Goal: Obtain resource: Obtain resource

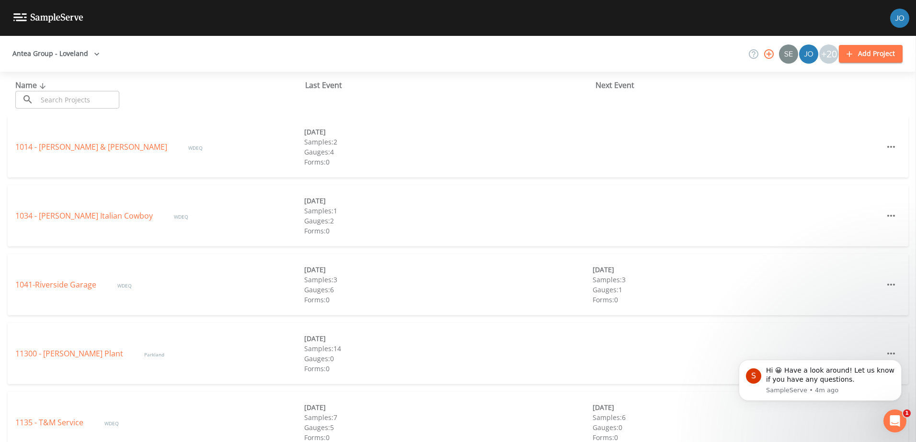
click at [70, 99] on input "text" at bounding box center [78, 100] width 82 height 18
paste input "549"
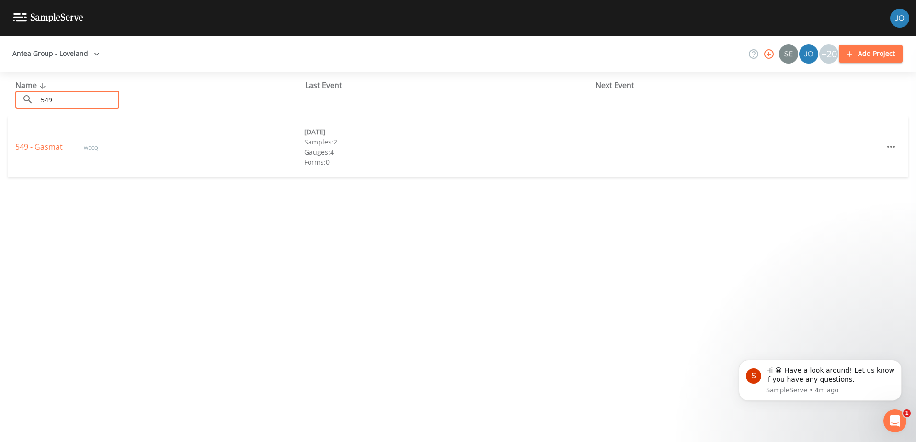
type input "549"
click at [39, 143] on link "549 - Gasmat" at bounding box center [39, 147] width 49 height 11
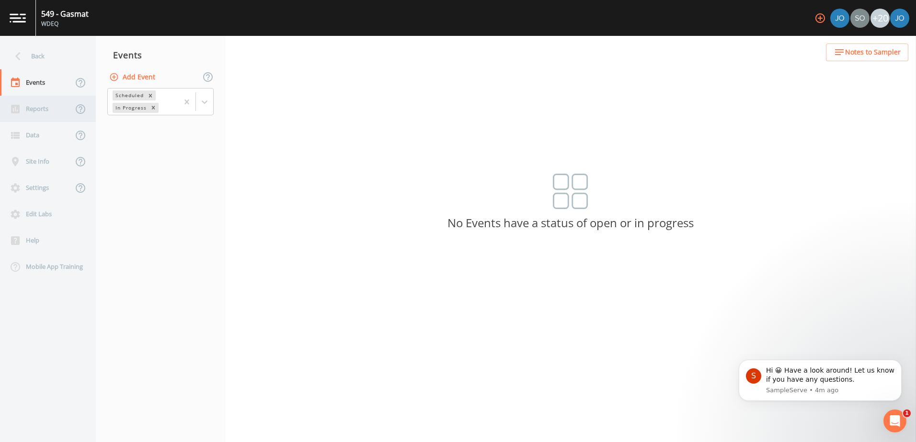
click at [43, 113] on div "Reports" at bounding box center [36, 109] width 73 height 26
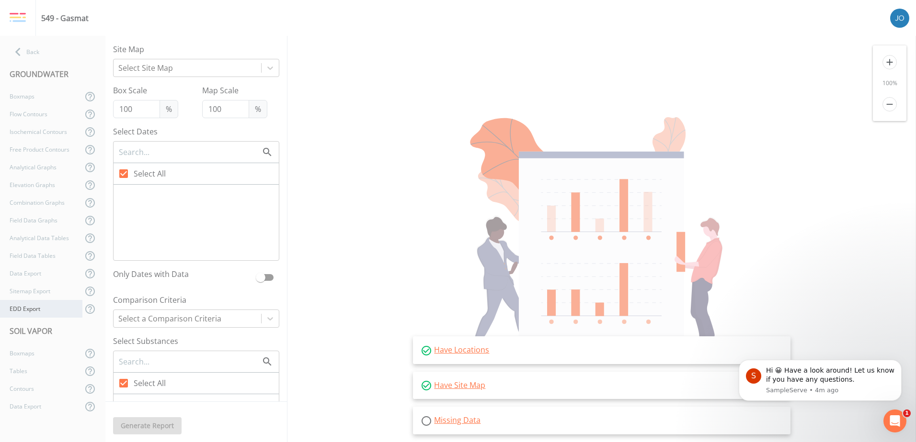
click at [31, 311] on div "EDD Export" at bounding box center [41, 309] width 82 height 18
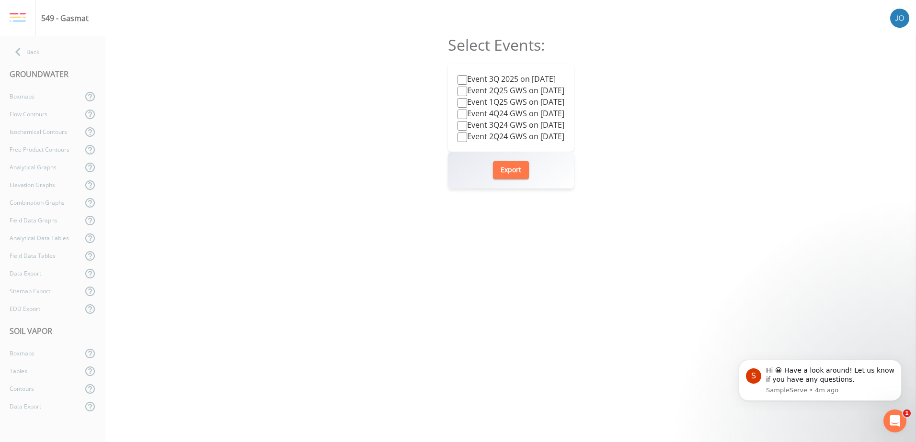
click at [507, 81] on label "Event 3Q 2025 on 2025-09-09" at bounding box center [506, 78] width 98 height 11
click at [467, 81] on input "Event 3Q 2025 on 2025-09-09" at bounding box center [462, 80] width 10 height 10
checkbox input "true"
click at [501, 171] on button "Export" at bounding box center [511, 170] width 36 height 18
click at [230, 110] on div "Select Events: Event 3Q 2025 on 2025-09-09 Event 2Q25 GWS on 2025-06-25 Event 1…" at bounding box center [510, 239] width 810 height 407
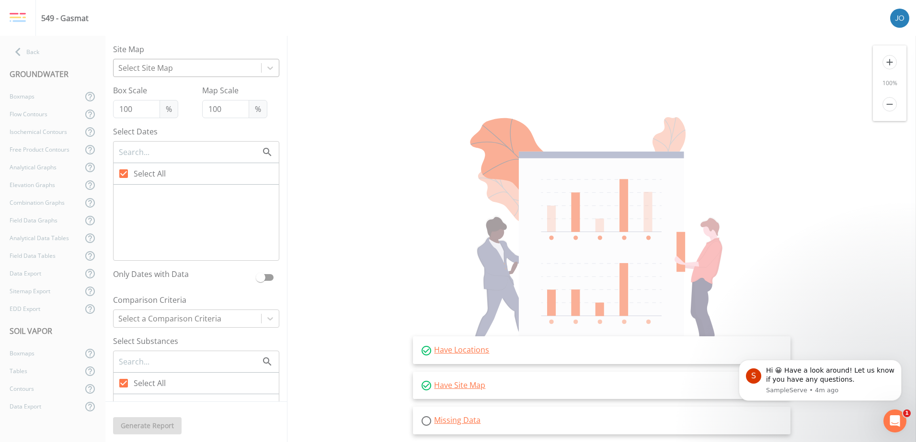
click at [177, 69] on div at bounding box center [187, 67] width 138 height 13
click at [37, 49] on div "Back" at bounding box center [48, 52] width 96 height 18
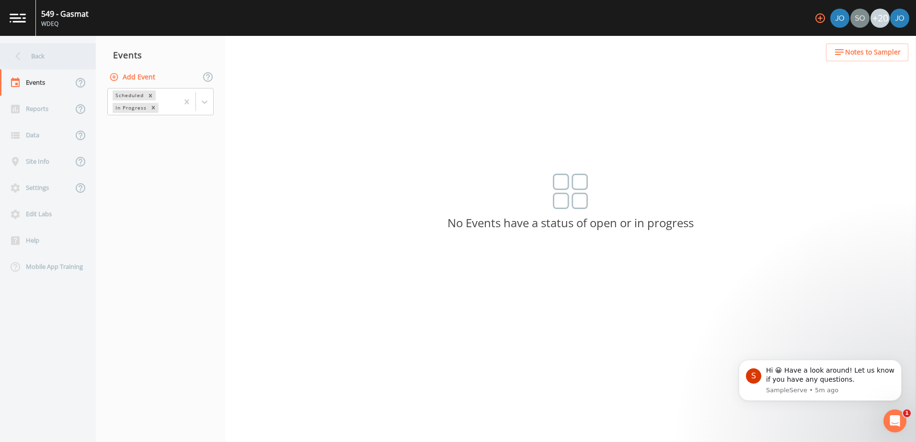
click at [14, 53] on icon at bounding box center [18, 56] width 17 height 17
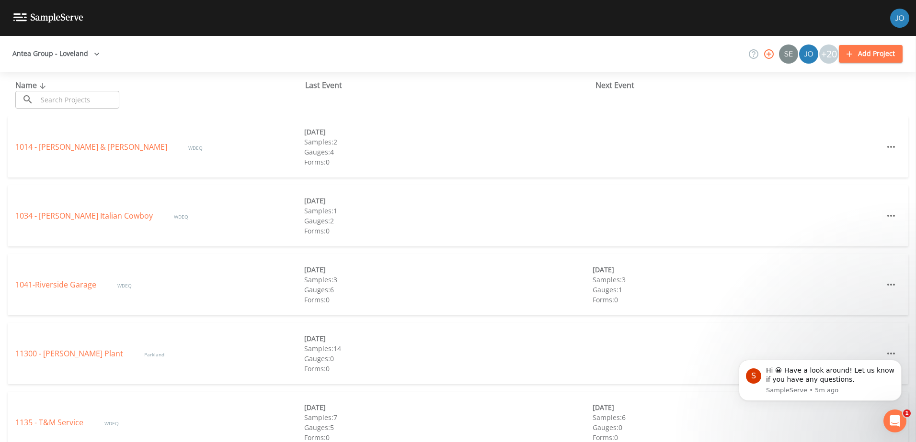
click at [51, 98] on input "text" at bounding box center [78, 100] width 82 height 18
paste input "628"
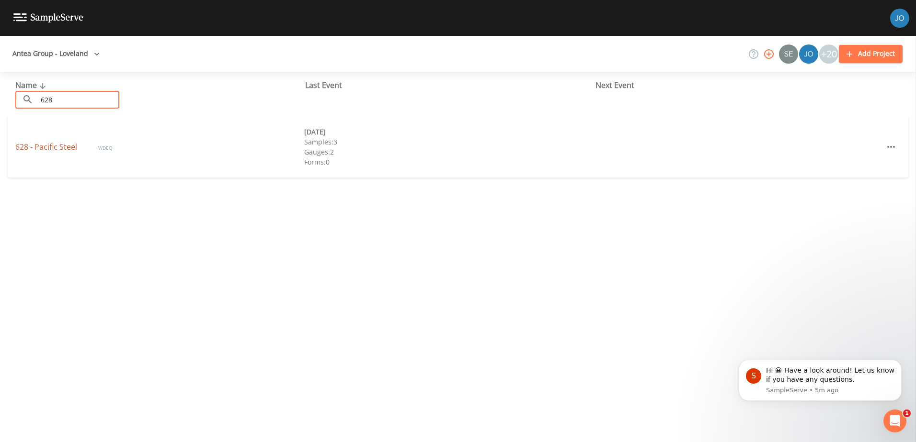
type input "628"
click at [68, 143] on link "628 - Pacific Steel" at bounding box center [47, 147] width 64 height 11
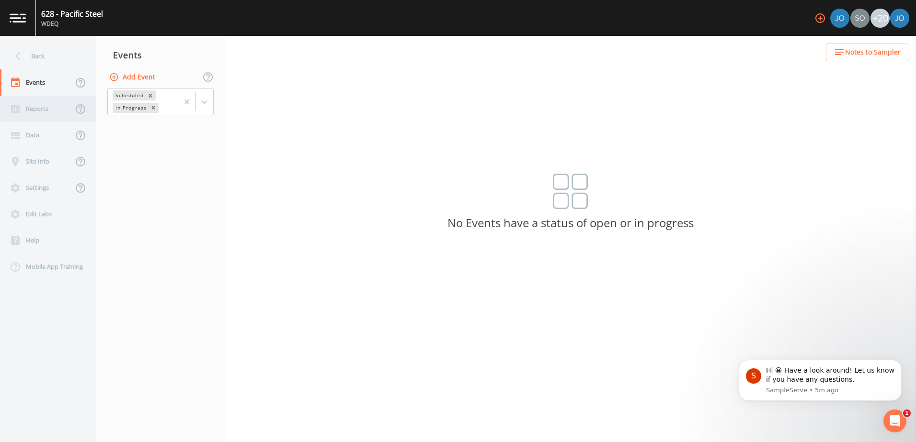
click at [42, 113] on div "Reports" at bounding box center [36, 109] width 73 height 26
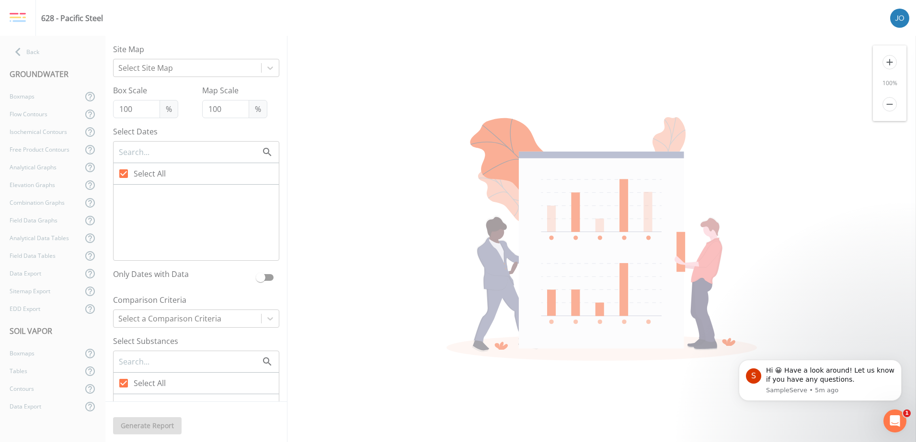
checkbox input "false"
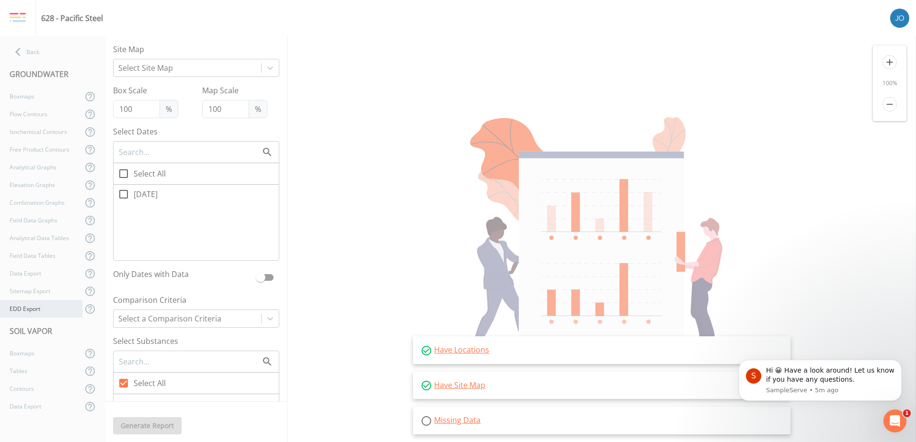
click at [45, 303] on div "EDD Export" at bounding box center [41, 309] width 82 height 18
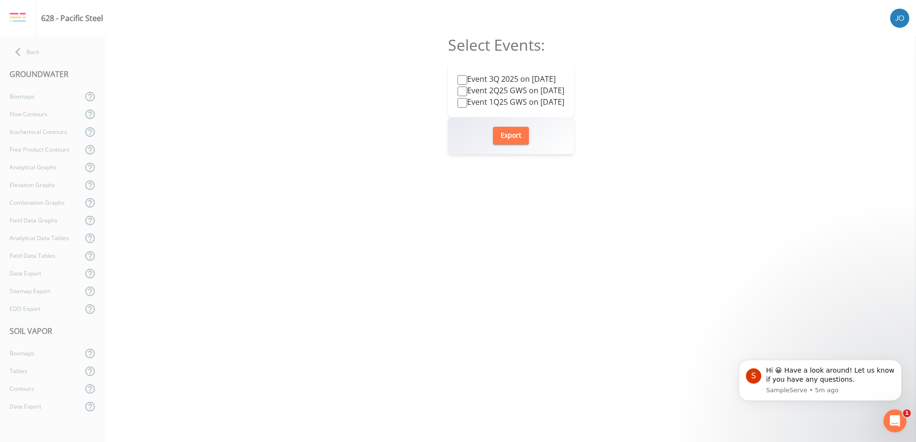
click at [499, 79] on label "Event 3Q 2025 on 2025-09-09" at bounding box center [506, 78] width 98 height 11
click at [467, 79] on input "Event 3Q 2025 on 2025-09-09" at bounding box center [462, 80] width 10 height 10
checkbox input "true"
click at [522, 143] on button "Export" at bounding box center [511, 136] width 36 height 18
click at [238, 49] on div "Select Events: Event 3Q 2025 on 2025-09-09 Event 2Q25 GWS on 2025-06-25 Event 1…" at bounding box center [510, 239] width 810 height 407
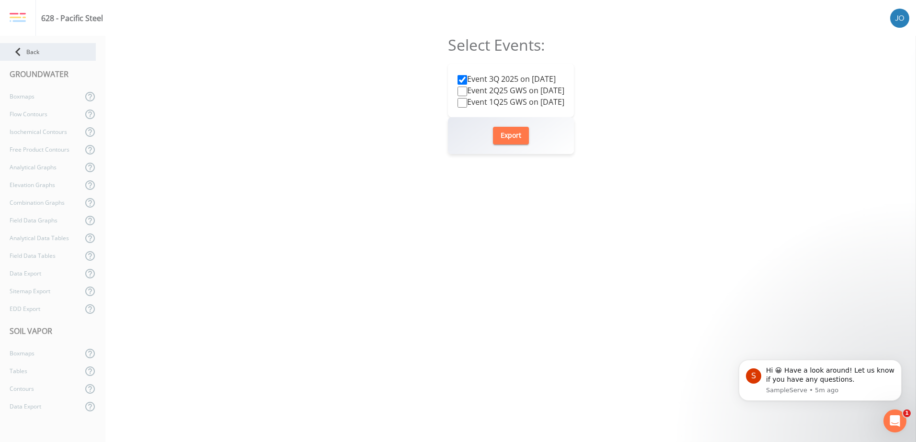
click at [26, 50] on div "Back" at bounding box center [48, 52] width 96 height 18
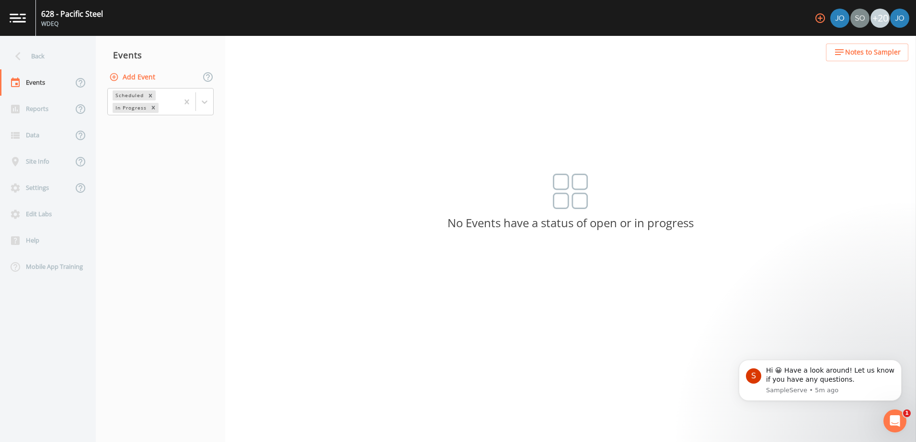
click at [26, 50] on div "Back" at bounding box center [43, 56] width 86 height 26
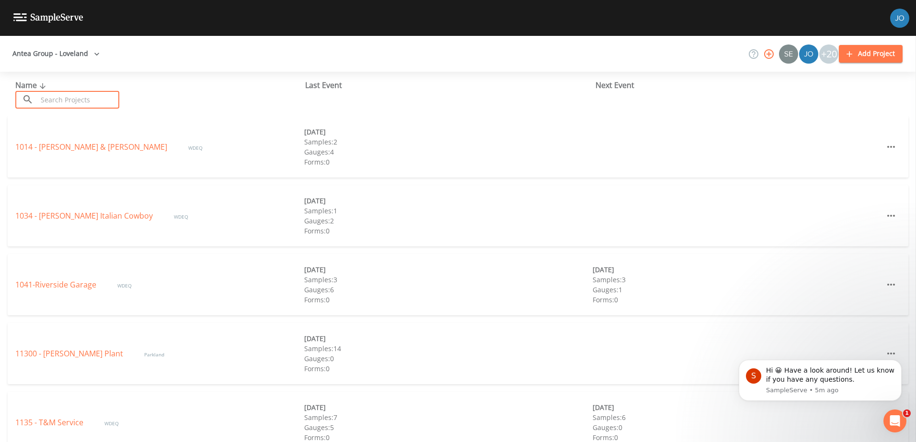
click at [49, 94] on input "text" at bounding box center [78, 100] width 82 height 18
paste input "744"
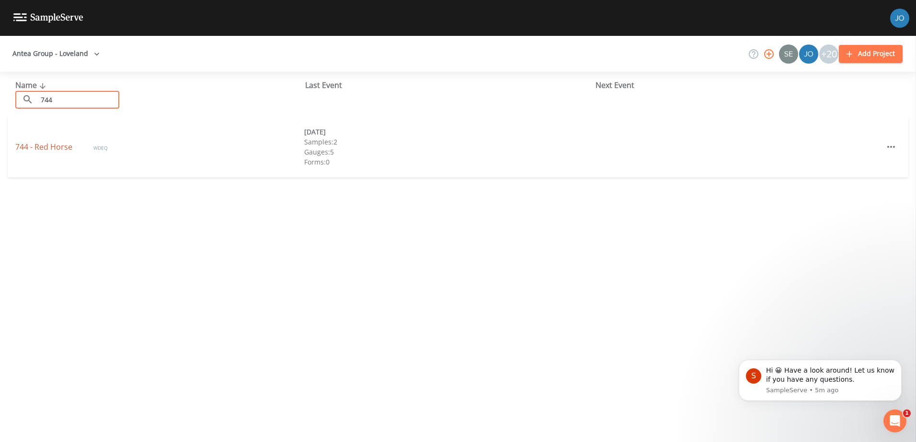
type input "744"
click at [39, 150] on link "744 - Red Horse" at bounding box center [44, 147] width 59 height 11
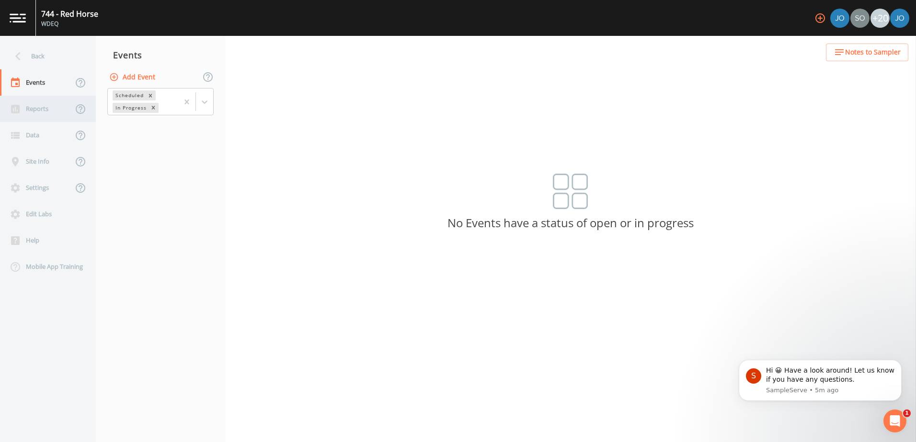
click at [49, 109] on div "Reports" at bounding box center [36, 109] width 73 height 26
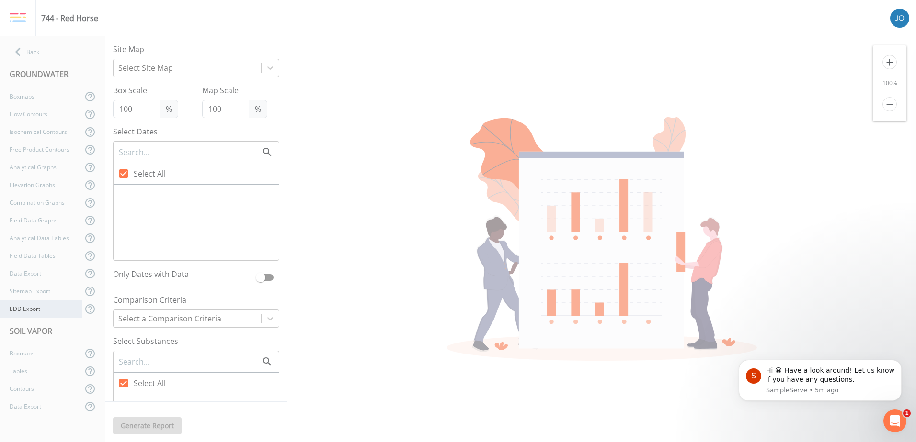
checkbox input "false"
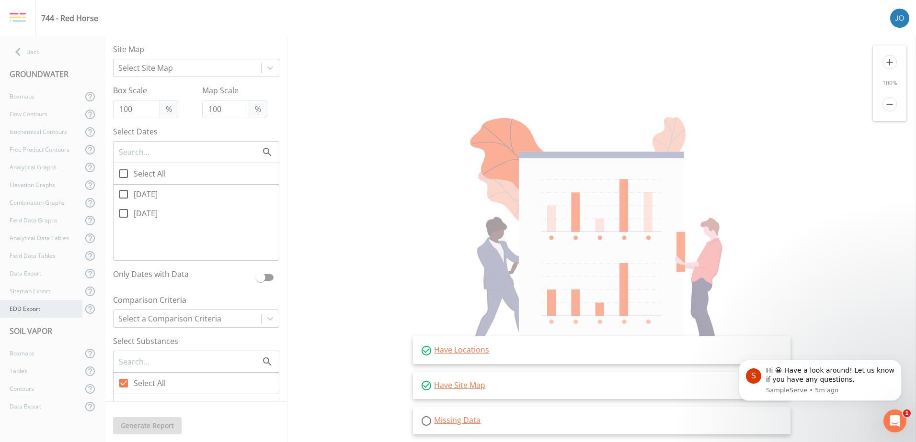
click at [45, 314] on div "EDD Export" at bounding box center [41, 309] width 82 height 18
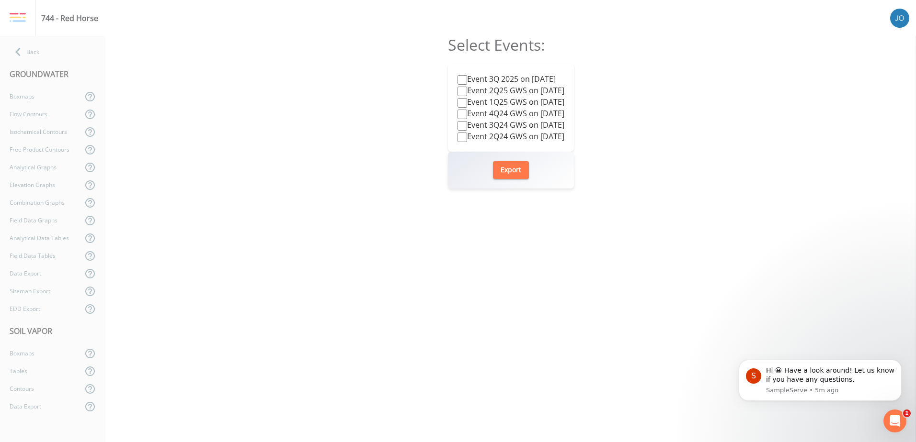
click at [508, 82] on label "Event 3Q 2025 on 2025-09-09" at bounding box center [506, 78] width 98 height 11
click at [467, 82] on input "Event 3Q 2025 on 2025-09-09" at bounding box center [462, 80] width 10 height 10
checkbox input "true"
click at [514, 172] on button "Export" at bounding box center [511, 170] width 36 height 18
click at [271, 126] on div "Select Events: Event 3Q 2025 on 2025-09-09 Event 2Q25 GWS on 2025-06-24 Event 1…" at bounding box center [510, 239] width 810 height 407
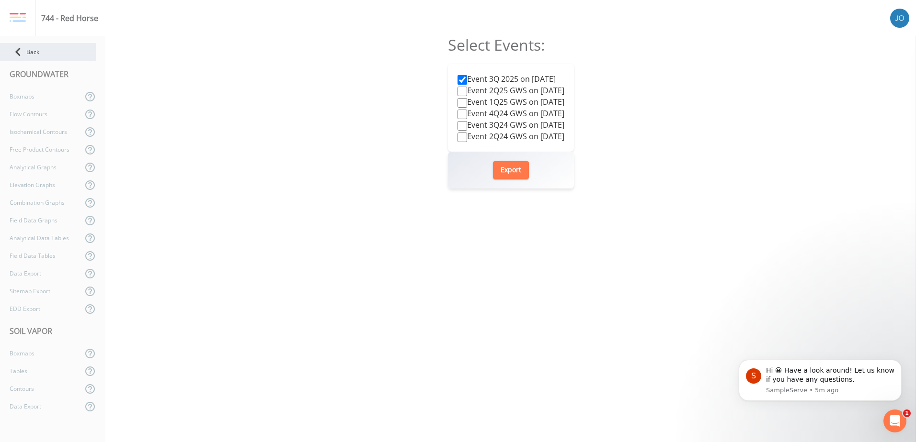
click at [26, 57] on icon at bounding box center [18, 52] width 17 height 17
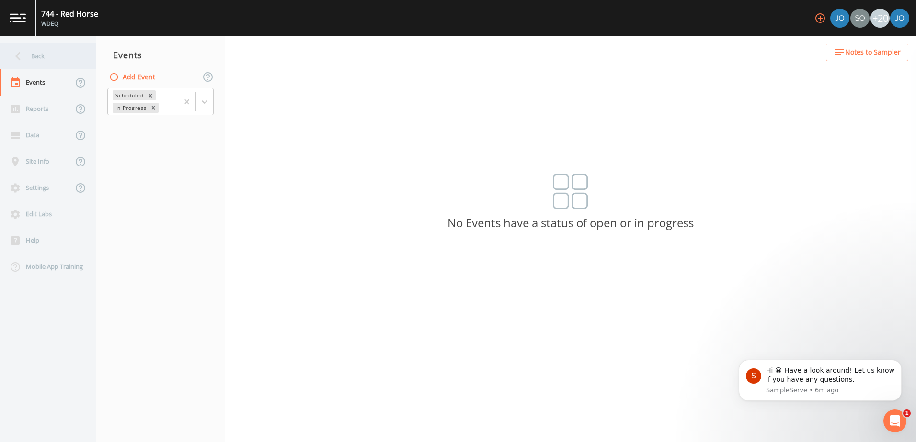
click at [29, 61] on div "Back" at bounding box center [43, 56] width 86 height 26
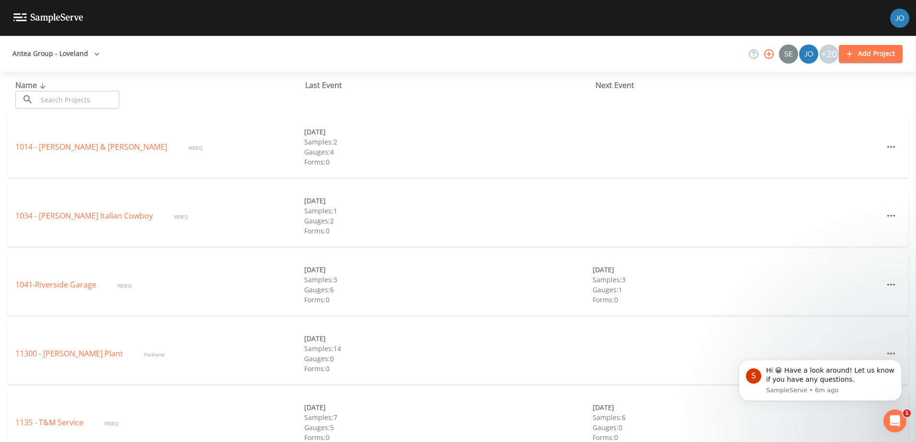
click at [63, 97] on input "text" at bounding box center [78, 100] width 82 height 18
paste input "2588"
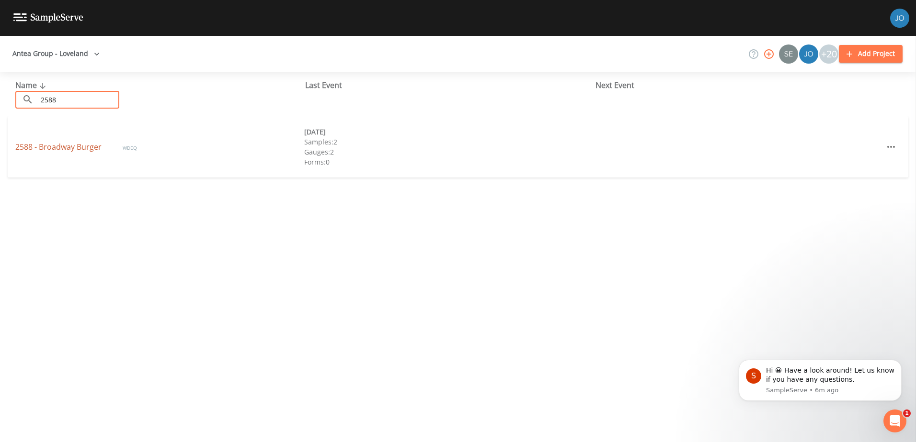
type input "2588"
click at [74, 149] on link "2588 - Broadway Burger" at bounding box center [59, 147] width 88 height 11
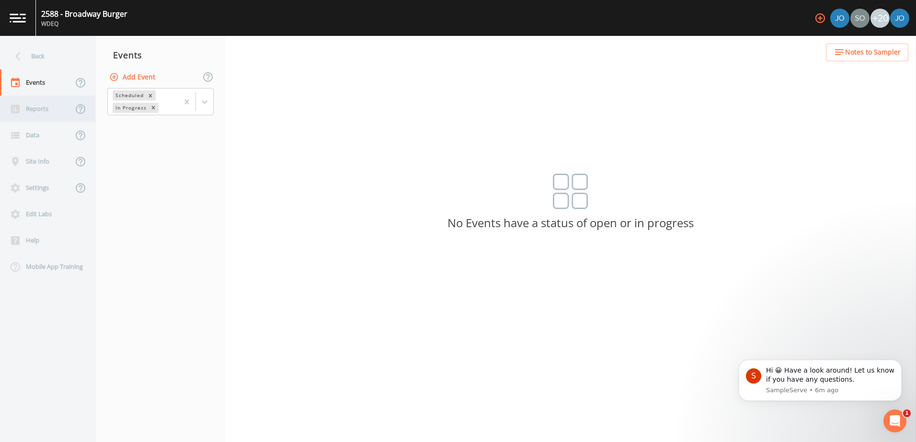
click at [40, 109] on div "Reports" at bounding box center [36, 109] width 73 height 26
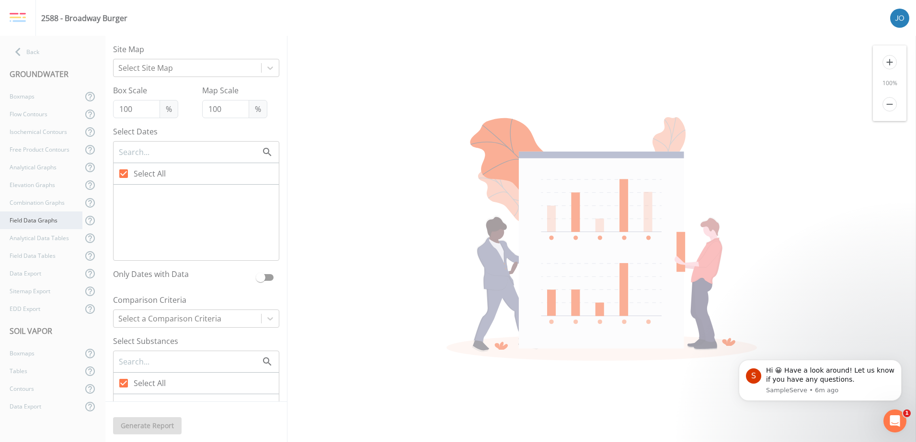
checkbox input "false"
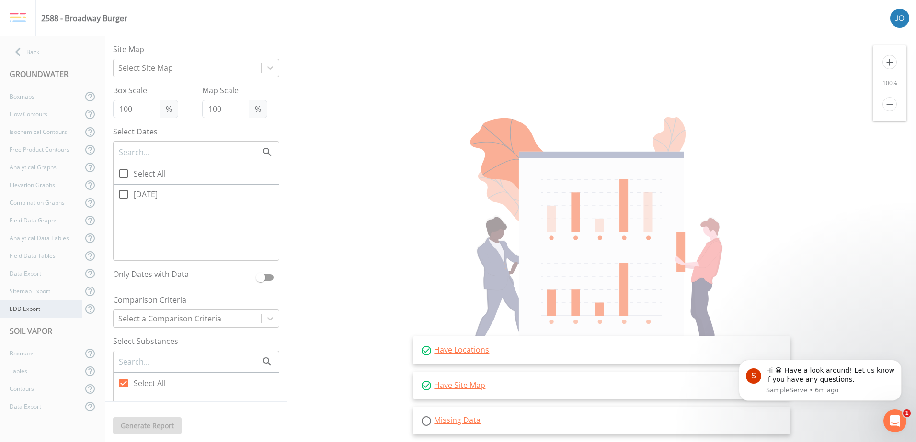
click at [28, 303] on div "EDD Export" at bounding box center [41, 309] width 82 height 18
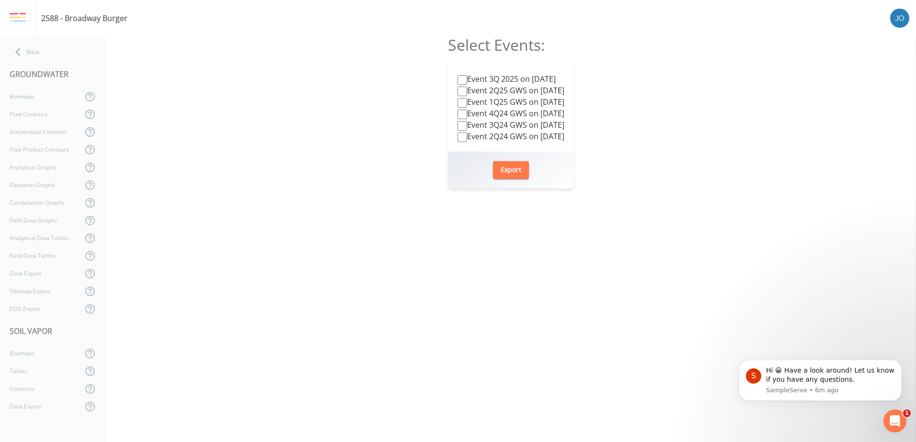
click at [541, 76] on label "Event 3Q 2025 on 2025-09-09" at bounding box center [506, 78] width 98 height 11
click at [467, 76] on input "Event 3Q 2025 on 2025-09-09" at bounding box center [462, 80] width 10 height 10
checkbox input "true"
click at [511, 173] on button "Export" at bounding box center [511, 170] width 36 height 18
drag, startPoint x: 157, startPoint y: 48, endPoint x: 95, endPoint y: 66, distance: 64.3
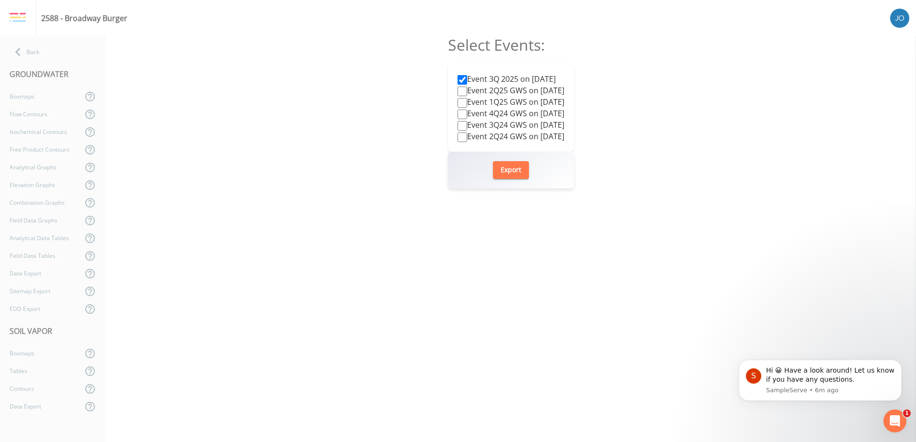
click at [157, 48] on div "Select Events: Event 3Q 2025 on 2025-09-09 Event 2Q25 GWS on 2025-06-25 Event 1…" at bounding box center [510, 239] width 810 height 407
click at [36, 53] on div "Back" at bounding box center [48, 52] width 96 height 18
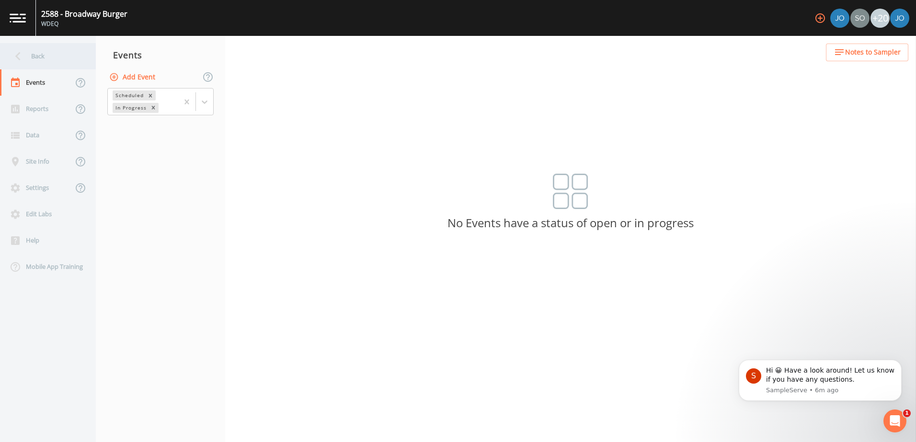
click at [33, 66] on div "Back" at bounding box center [43, 56] width 86 height 26
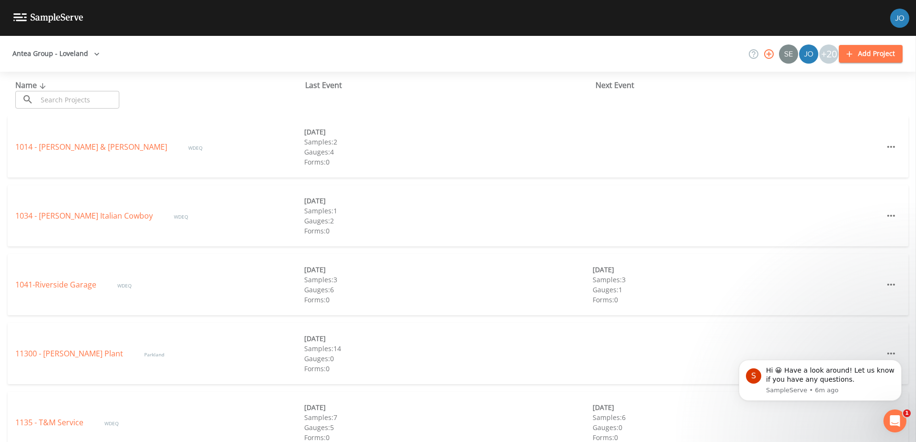
click at [83, 111] on div "Name ​ ​ Last Event Next Event" at bounding box center [458, 94] width 916 height 45
drag, startPoint x: 80, startPoint y: 98, endPoint x: 276, endPoint y: 142, distance: 200.3
click at [80, 98] on input "text" at bounding box center [78, 100] width 82 height 18
paste input "2778"
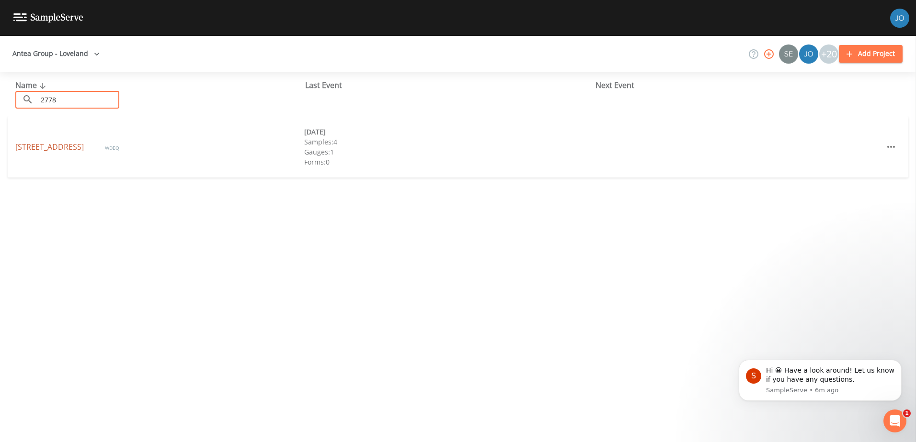
type input "2778"
click at [29, 143] on link "2778 - Center Street" at bounding box center [50, 147] width 70 height 11
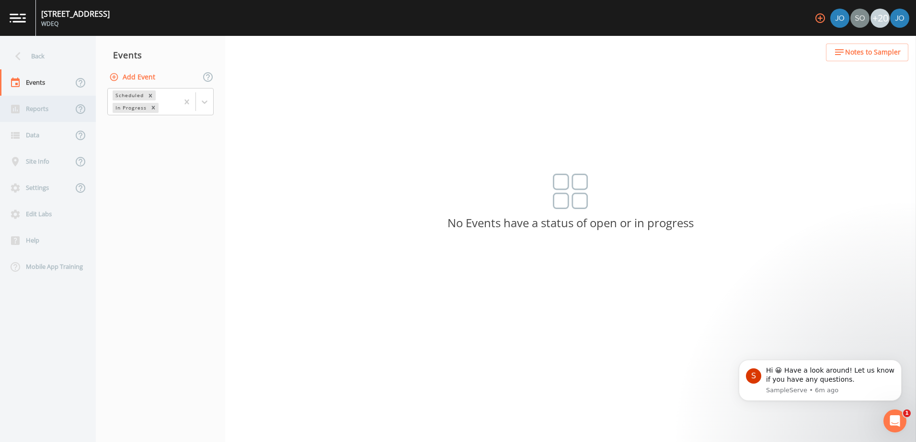
click at [39, 102] on div "Reports" at bounding box center [36, 109] width 73 height 26
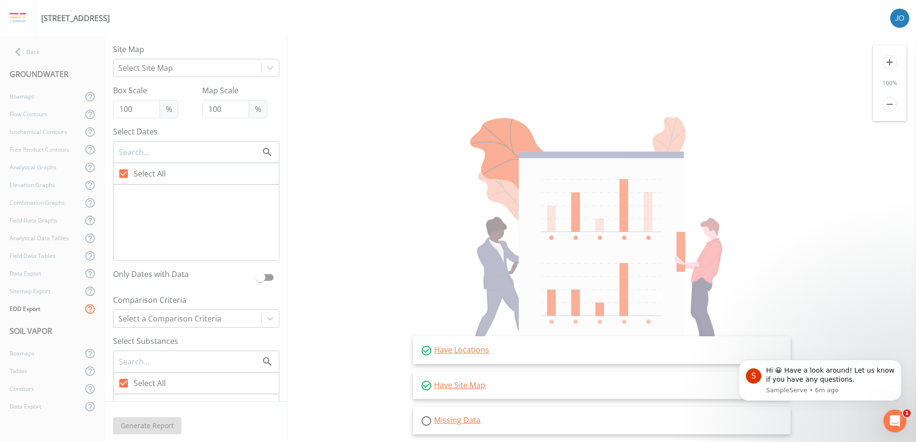
drag, startPoint x: 36, startPoint y: 309, endPoint x: 83, endPoint y: 313, distance: 47.0
click at [36, 310] on div "EDD Export" at bounding box center [41, 309] width 82 height 18
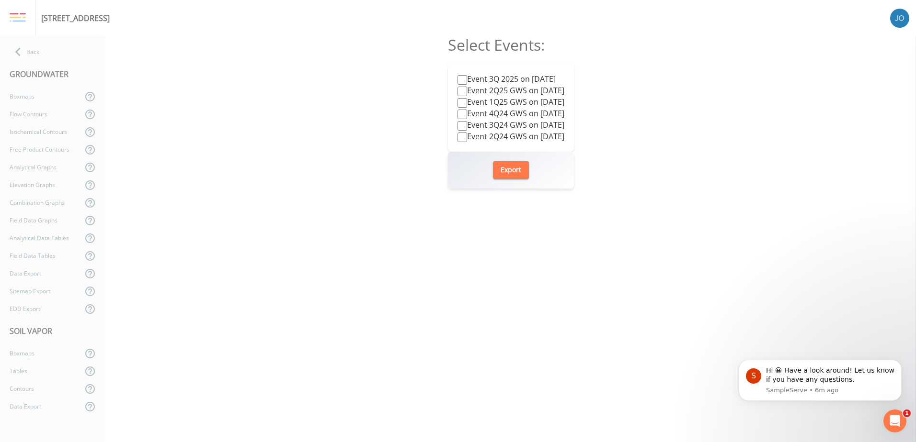
click at [483, 81] on label "Event 3Q 2025 on 2025-09-09" at bounding box center [506, 78] width 98 height 11
click at [467, 81] on input "Event 3Q 2025 on 2025-09-09" at bounding box center [462, 80] width 10 height 10
checkbox input "true"
click at [515, 175] on button "Export" at bounding box center [511, 170] width 36 height 18
drag, startPoint x: 203, startPoint y: 132, endPoint x: 177, endPoint y: 100, distance: 41.6
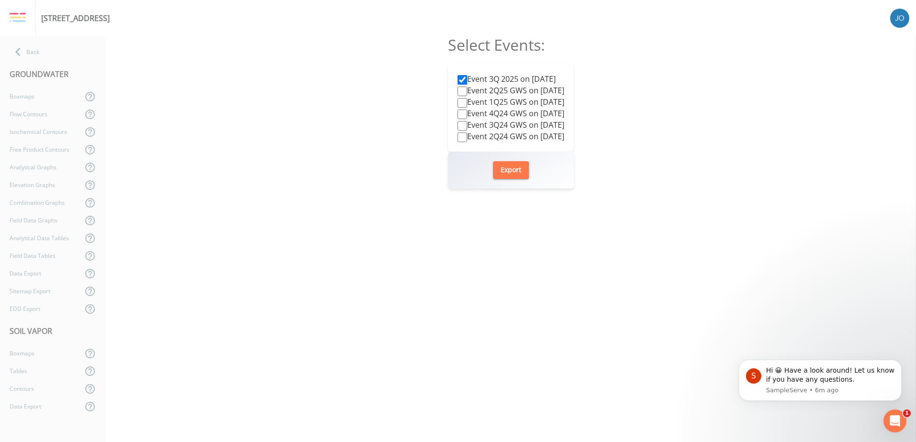
click at [203, 132] on div "Select Events: Event 3Q 2025 on 2025-09-09 Event 2Q25 GWS on 2025-06-25 Event 1…" at bounding box center [510, 239] width 810 height 407
click at [18, 50] on icon at bounding box center [17, 52] width 5 height 9
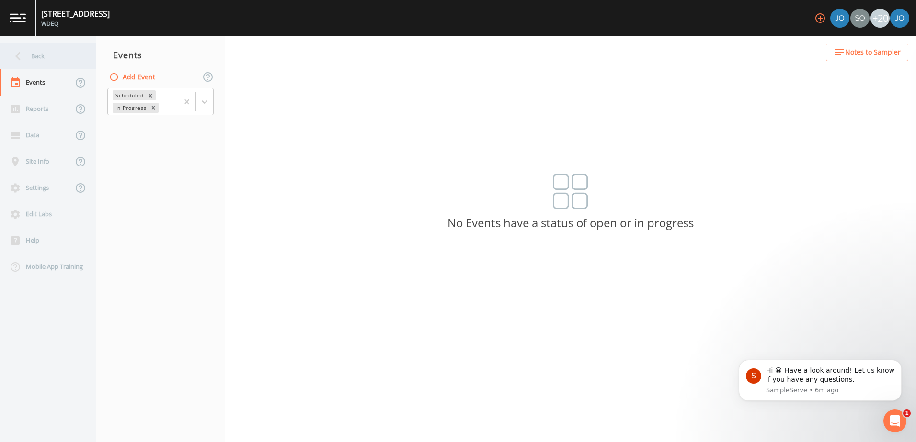
click at [27, 54] on div "Back" at bounding box center [43, 56] width 86 height 26
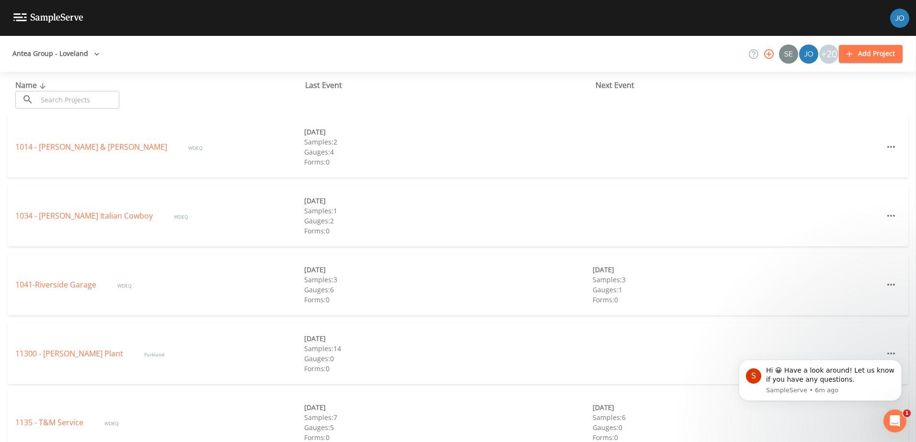
drag, startPoint x: 33, startPoint y: 97, endPoint x: 477, endPoint y: 195, distance: 455.5
click at [34, 98] on div "​ ​" at bounding box center [67, 100] width 104 height 18
paste input "5088"
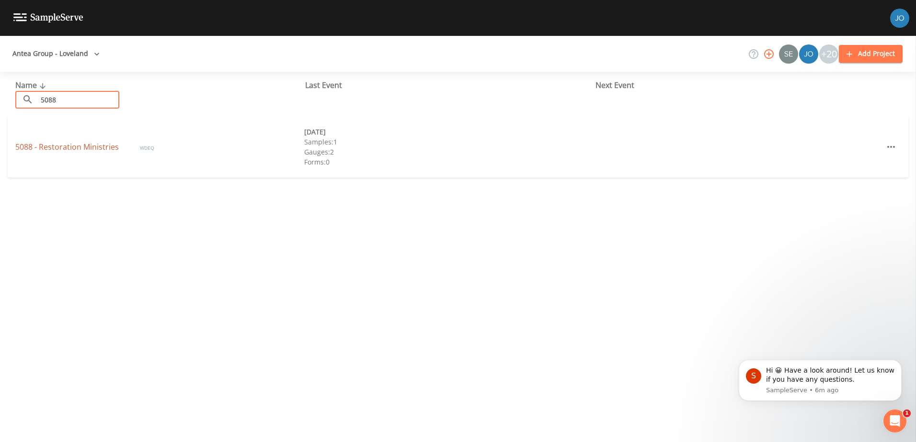
type input "5088"
click at [41, 147] on link "5088 - Restoration Ministries" at bounding box center [67, 147] width 105 height 11
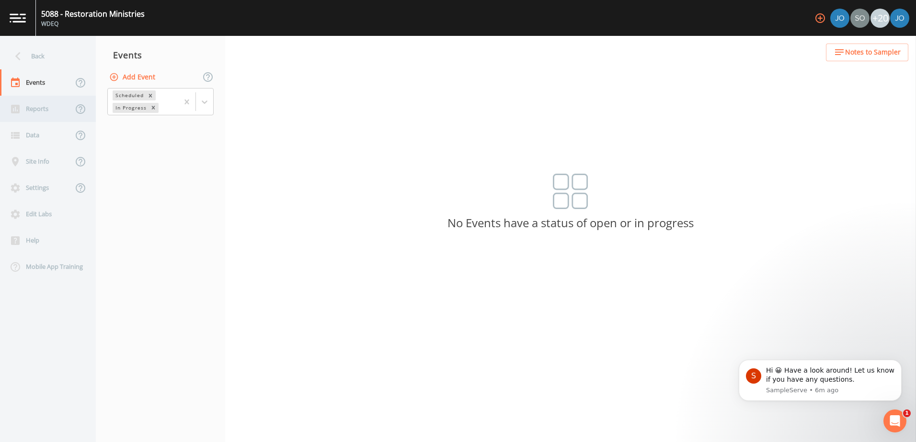
click at [11, 110] on icon at bounding box center [15, 109] width 9 height 9
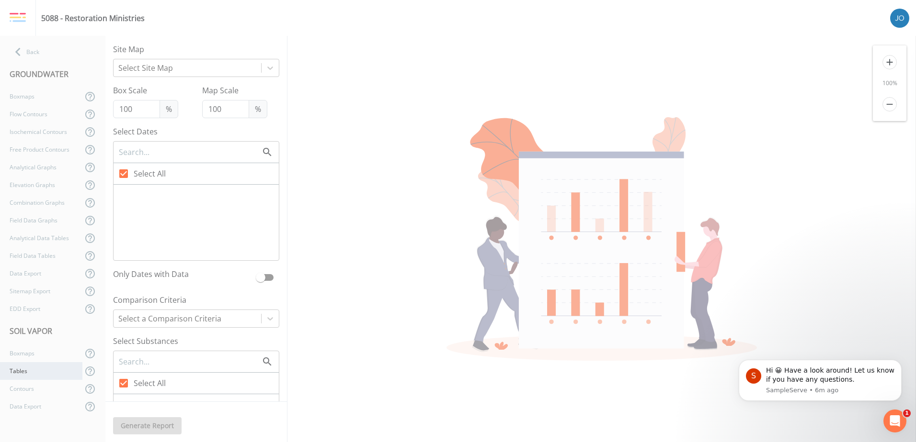
checkbox input "false"
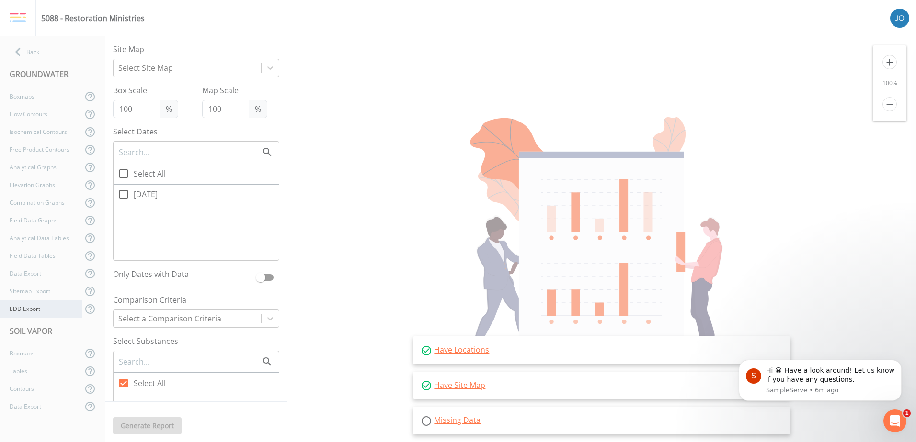
click at [24, 305] on div "EDD Export" at bounding box center [41, 309] width 82 height 18
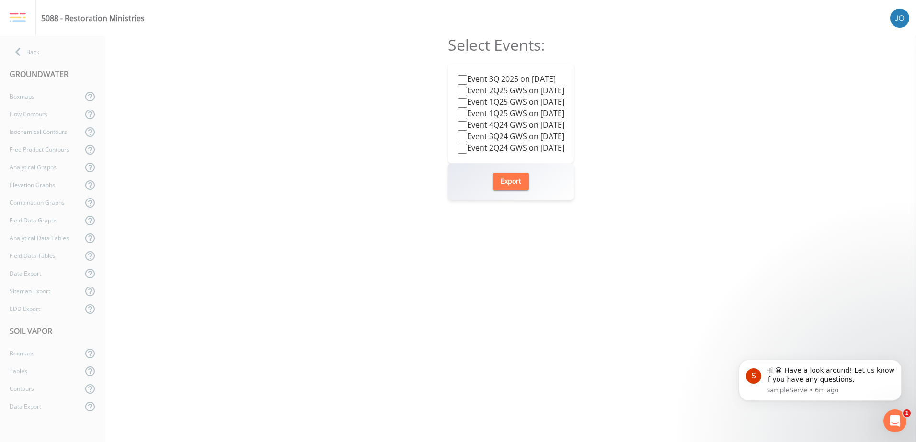
click at [525, 76] on label "Event 3Q 2025 on 2025-09-09" at bounding box center [506, 78] width 98 height 11
click at [467, 76] on input "Event 3Q 2025 on 2025-09-09" at bounding box center [462, 80] width 10 height 10
checkbox input "true"
click at [502, 181] on button "Export" at bounding box center [511, 182] width 36 height 18
click at [237, 51] on div "Select Events: Event 3Q 2025 on 2025-09-09 Event 2Q25 GWS on 2025-06-25 Event 1…" at bounding box center [510, 239] width 810 height 407
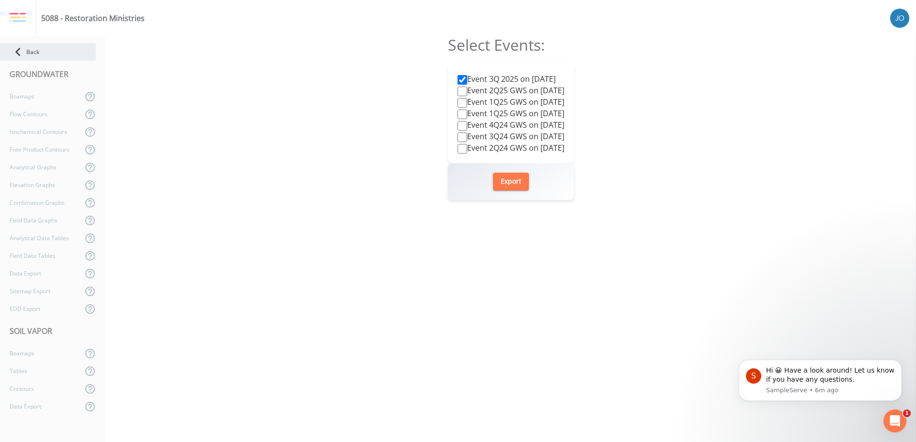
click at [23, 46] on icon at bounding box center [18, 52] width 17 height 17
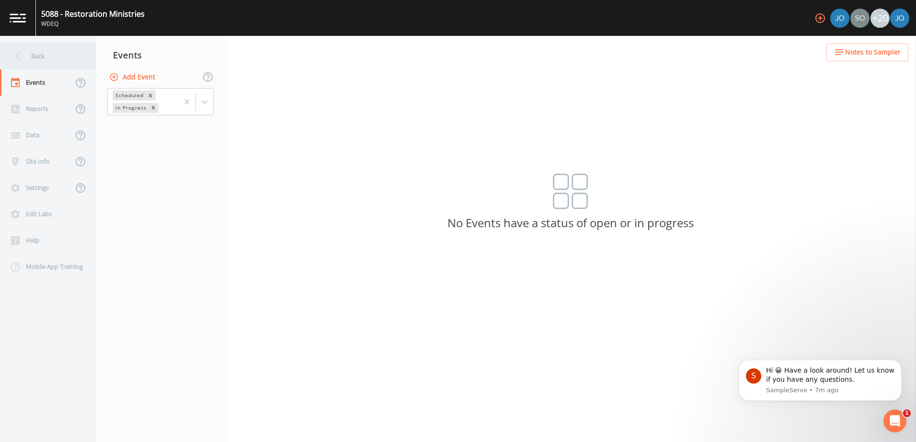
click at [29, 51] on div "Back" at bounding box center [43, 56] width 86 height 26
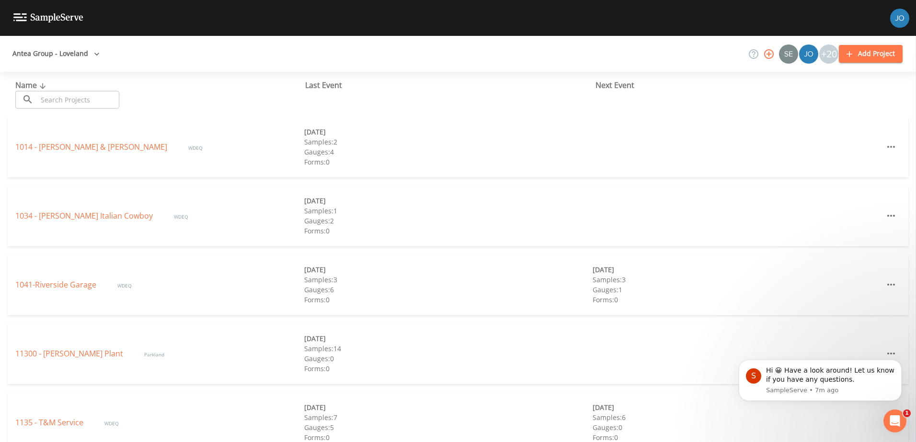
click at [53, 99] on input "text" at bounding box center [78, 100] width 82 height 18
paste input "4106"
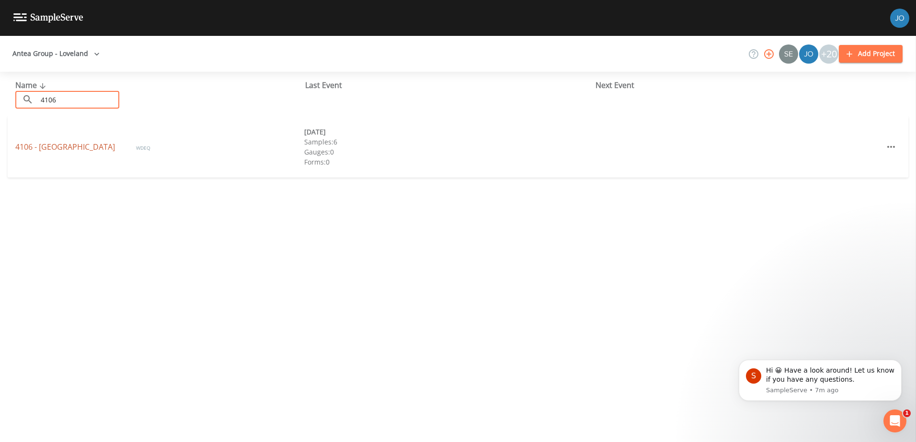
type input "4106"
click at [69, 147] on link "4106 - Point of Rocks" at bounding box center [66, 147] width 102 height 11
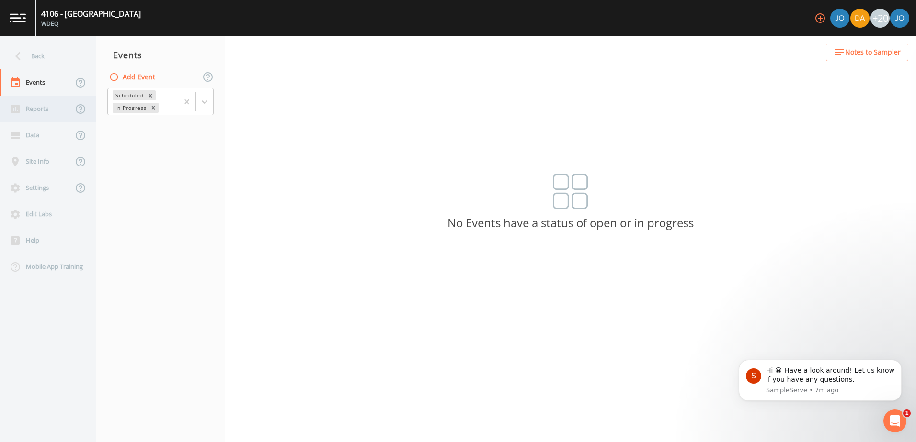
click at [41, 114] on div "Reports" at bounding box center [36, 109] width 73 height 26
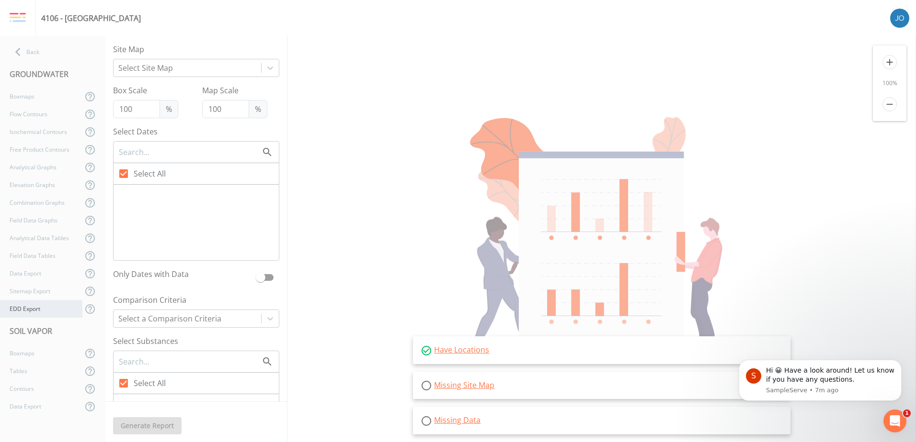
click at [40, 306] on div "EDD Export" at bounding box center [41, 309] width 82 height 18
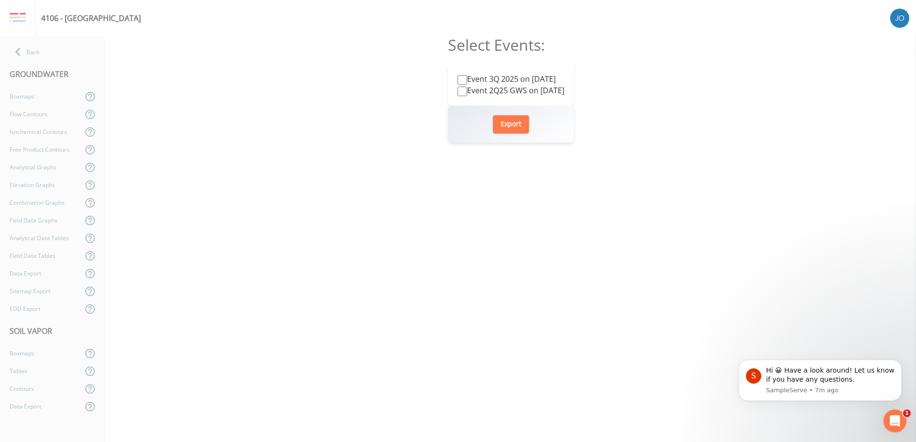
click at [491, 78] on label "Event 3Q 2025 on 2025-09-09" at bounding box center [506, 78] width 98 height 11
click at [467, 78] on input "Event 3Q 2025 on 2025-09-09" at bounding box center [462, 80] width 10 height 10
checkbox input "true"
click at [517, 128] on button "Export" at bounding box center [511, 124] width 36 height 18
click at [3, 305] on div "EDD Export" at bounding box center [41, 309] width 82 height 18
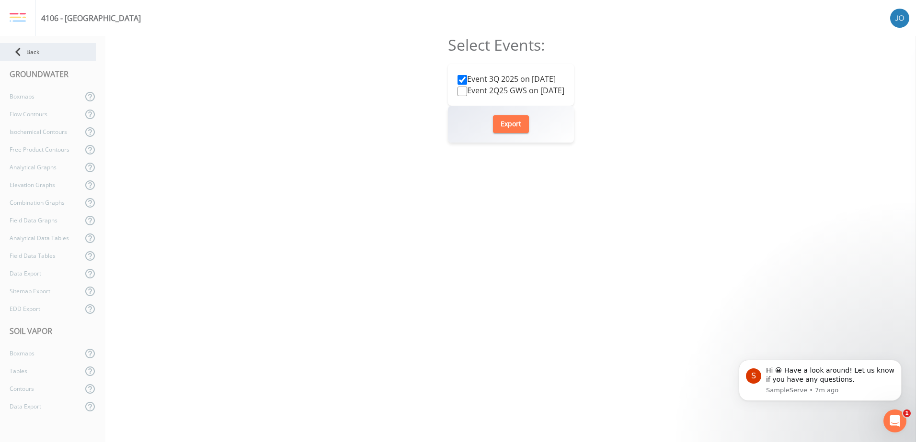
click at [22, 47] on icon at bounding box center [18, 52] width 17 height 17
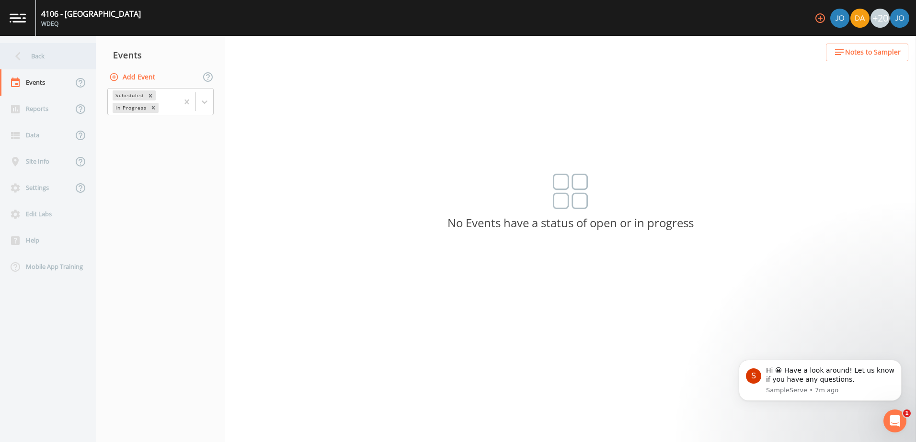
click at [30, 59] on div "Back" at bounding box center [43, 56] width 86 height 26
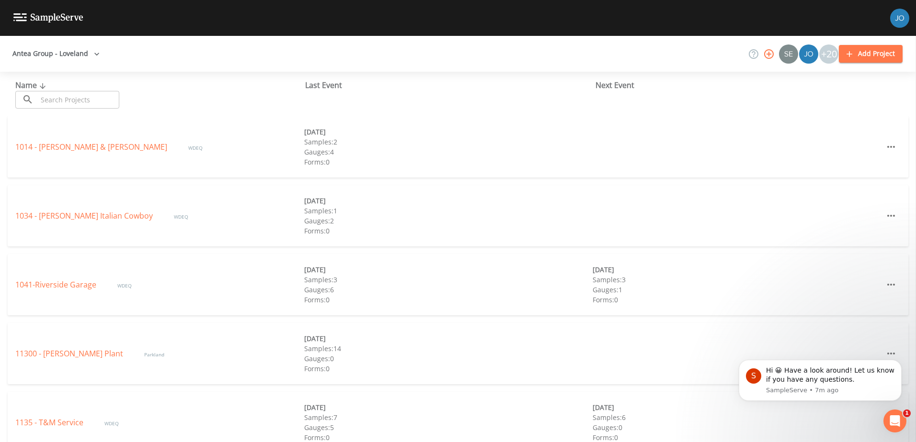
click at [92, 101] on input "text" at bounding box center [78, 100] width 82 height 18
paste input "2459"
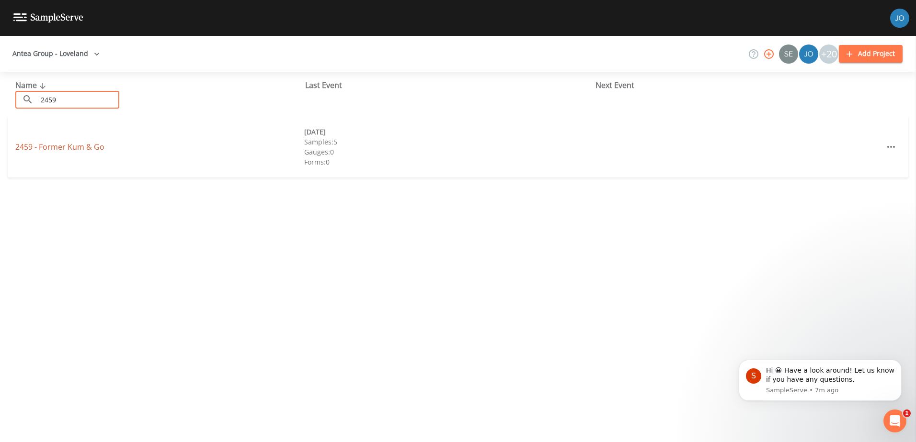
type input "2459"
click at [52, 148] on link "2459 - Former Kum & Go" at bounding box center [59, 147] width 89 height 11
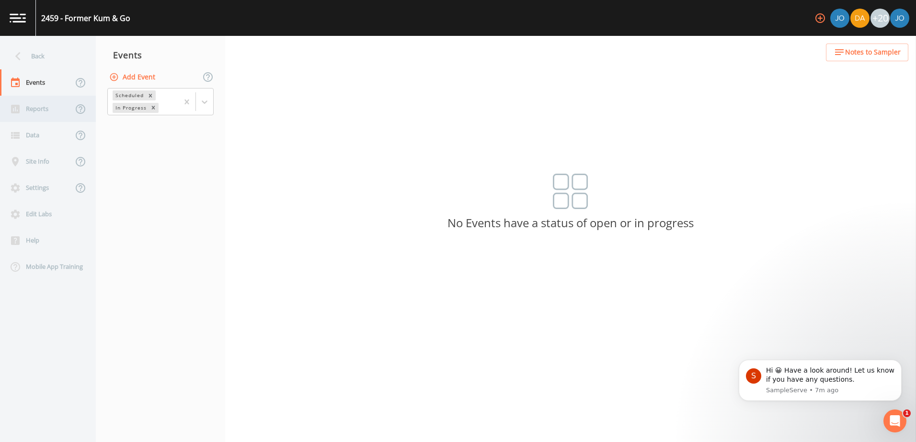
click at [45, 102] on div "Reports" at bounding box center [36, 109] width 73 height 26
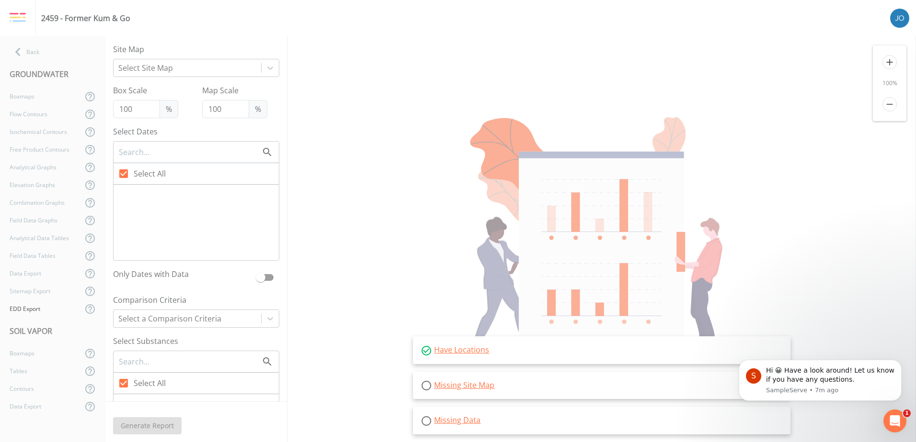
drag, startPoint x: 41, startPoint y: 304, endPoint x: 80, endPoint y: 319, distance: 41.7
click at [42, 304] on div "EDD Export" at bounding box center [41, 309] width 82 height 18
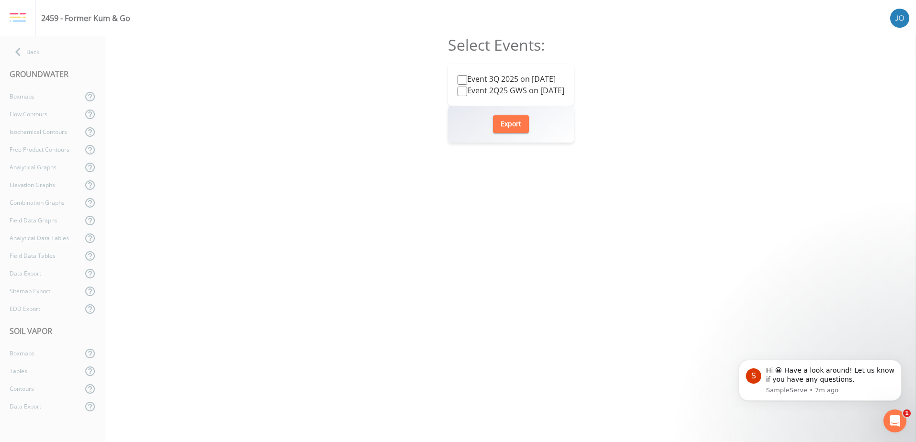
click at [481, 76] on label "Event 3Q 2025 on 2025-09-09" at bounding box center [506, 78] width 98 height 11
click at [467, 76] on input "Event 3Q 2025 on 2025-09-09" at bounding box center [462, 80] width 10 height 10
checkbox input "true"
click at [524, 122] on button "Export" at bounding box center [511, 124] width 36 height 18
click at [465, 156] on form "Select Events: Event 3Q 2025 on 2025-09-09 Event 2Q25 GWS on 2025-07-03 Export" at bounding box center [511, 239] width 126 height 407
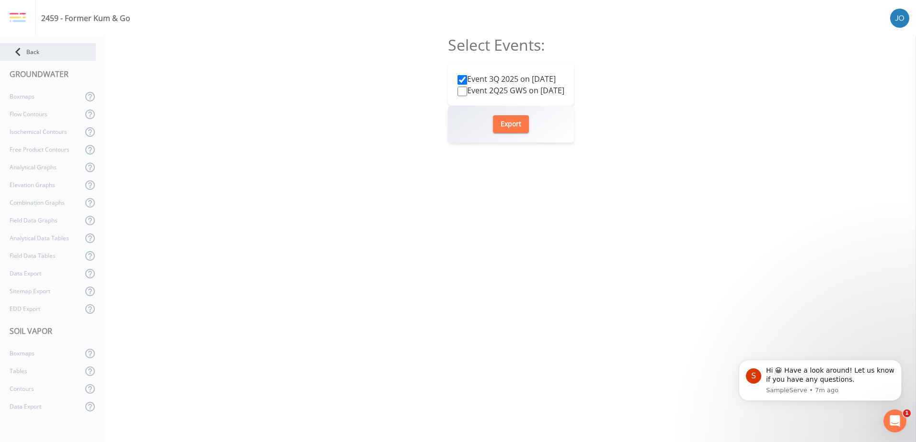
click at [39, 47] on div "Back" at bounding box center [48, 52] width 96 height 18
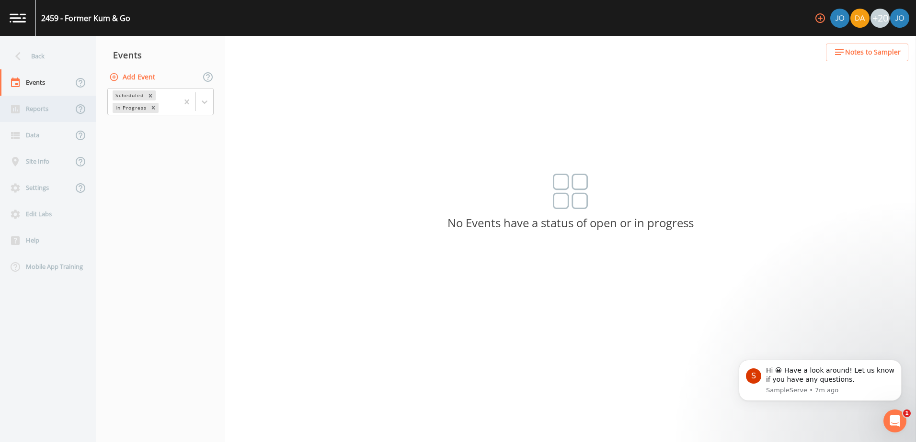
click at [42, 102] on div "Reports" at bounding box center [36, 109] width 73 height 26
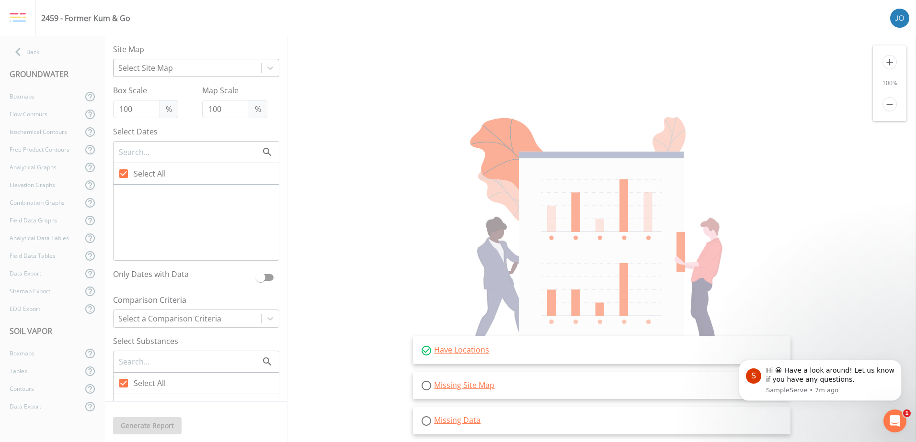
click at [194, 74] on div at bounding box center [187, 67] width 138 height 13
click at [13, 56] on icon at bounding box center [18, 52] width 17 height 17
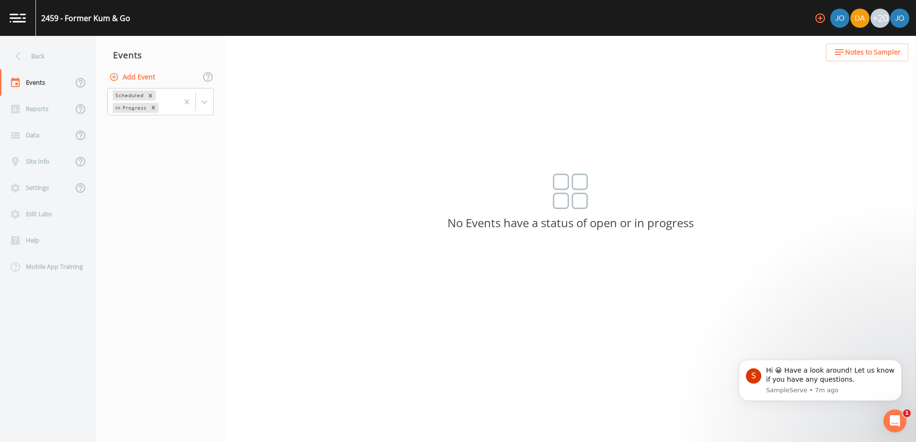
click at [13, 56] on icon at bounding box center [18, 56] width 17 height 17
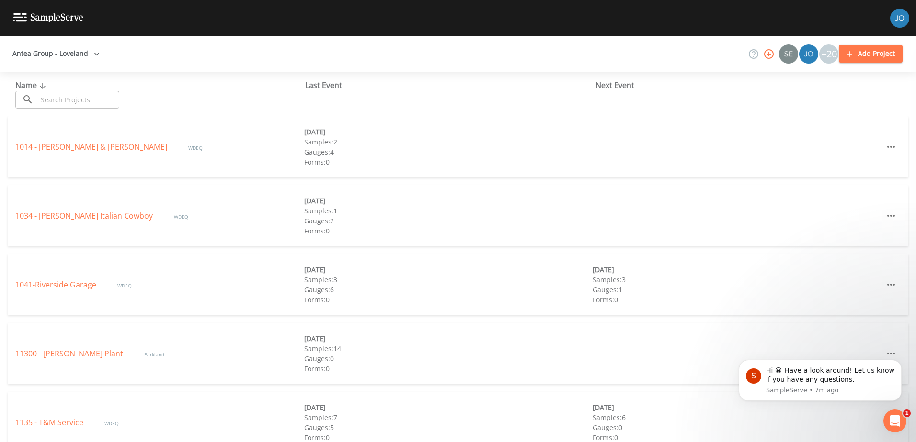
drag, startPoint x: 69, startPoint y: 93, endPoint x: 99, endPoint y: 100, distance: 30.5
click at [69, 93] on input "text" at bounding box center [78, 100] width 82 height 18
paste input "2537"
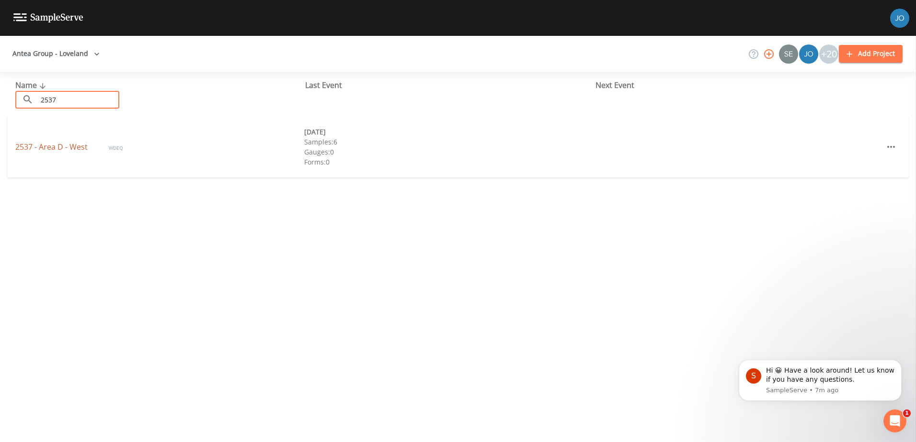
type input "2537"
click at [55, 144] on link "2537 - Area D - West" at bounding box center [52, 147] width 74 height 11
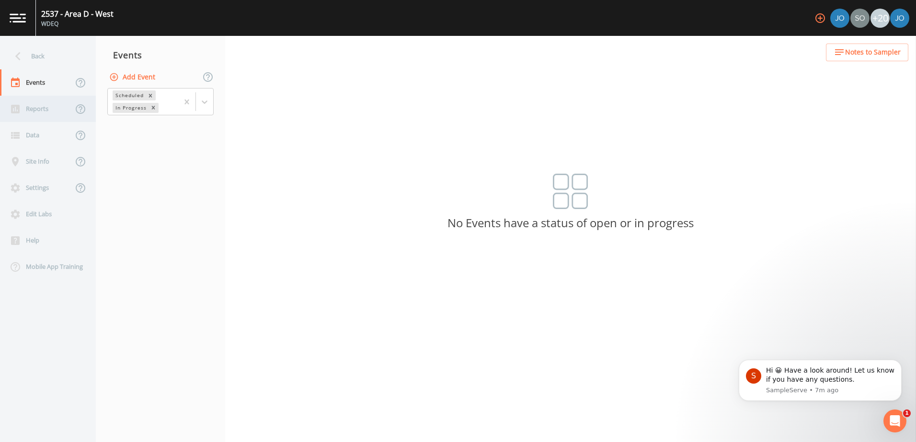
click at [34, 113] on div "Reports" at bounding box center [36, 109] width 73 height 26
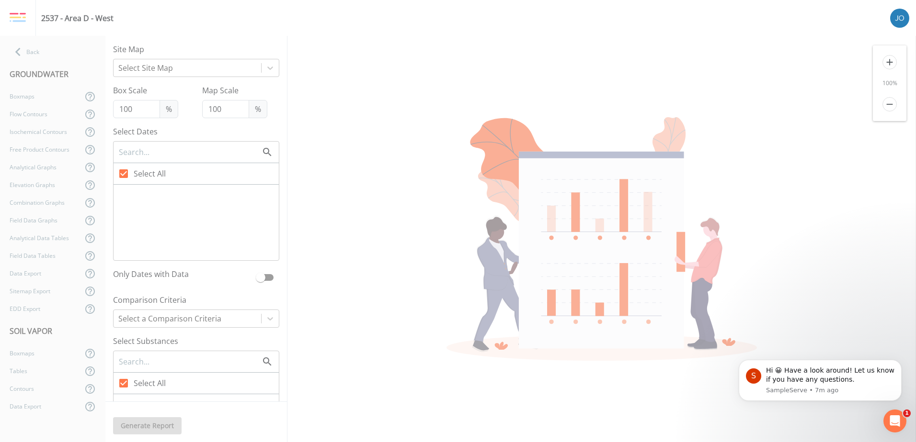
checkbox input "false"
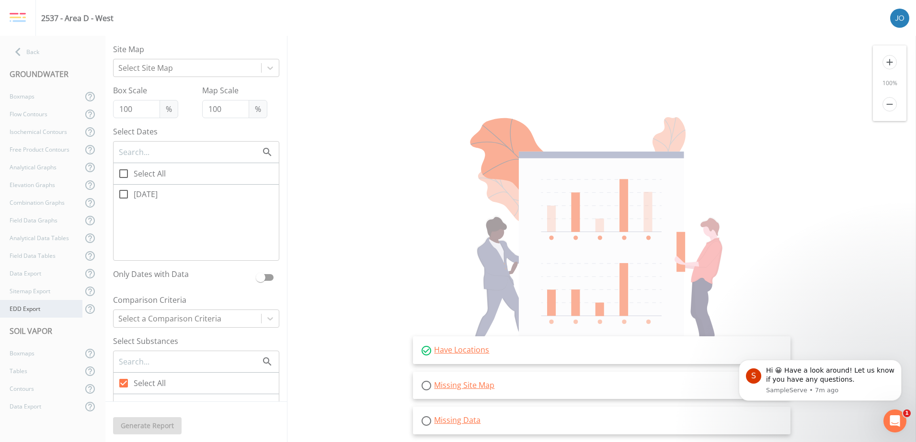
click at [15, 307] on div "EDD Export" at bounding box center [41, 309] width 82 height 18
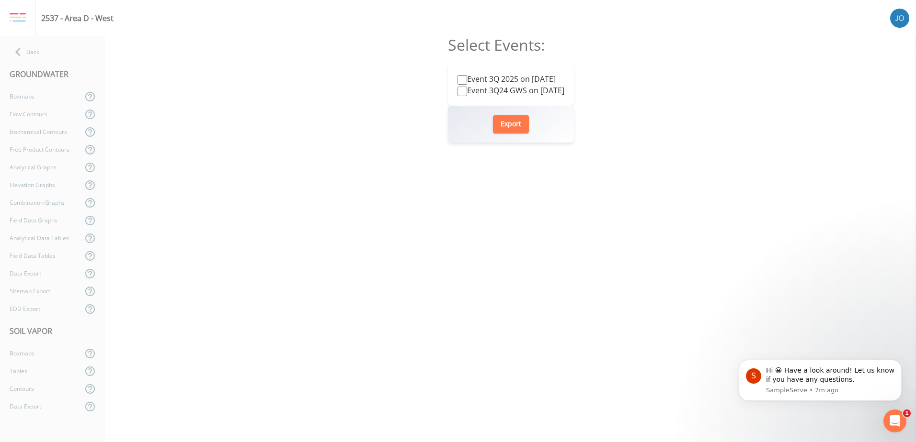
click at [525, 80] on label "Event 3Q 2025 on 2025-09-10" at bounding box center [506, 78] width 98 height 11
click at [467, 80] on input "Event 3Q 2025 on 2025-09-10" at bounding box center [462, 80] width 10 height 10
checkbox input "true"
click at [518, 123] on button "Export" at bounding box center [511, 124] width 36 height 18
click at [271, 79] on div "Select Events: Event 3Q 2025 on 2025-09-10 Event 3Q24 GWS on 2024-08-26 Export" at bounding box center [510, 239] width 810 height 407
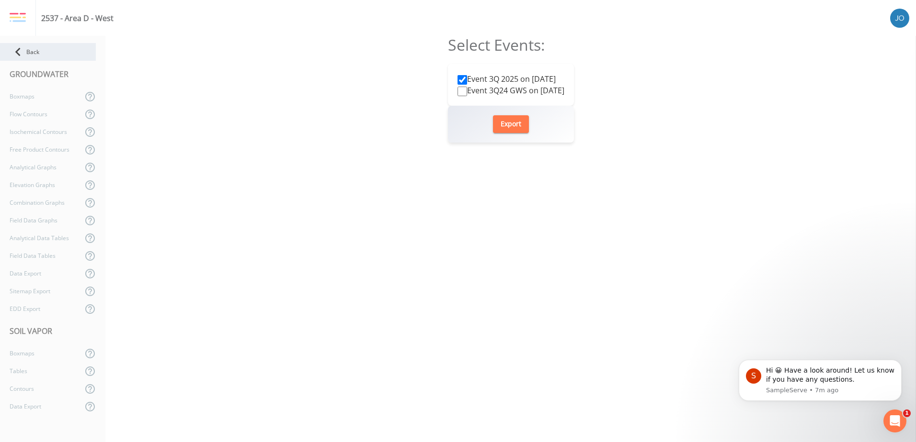
click at [23, 53] on icon at bounding box center [18, 52] width 17 height 17
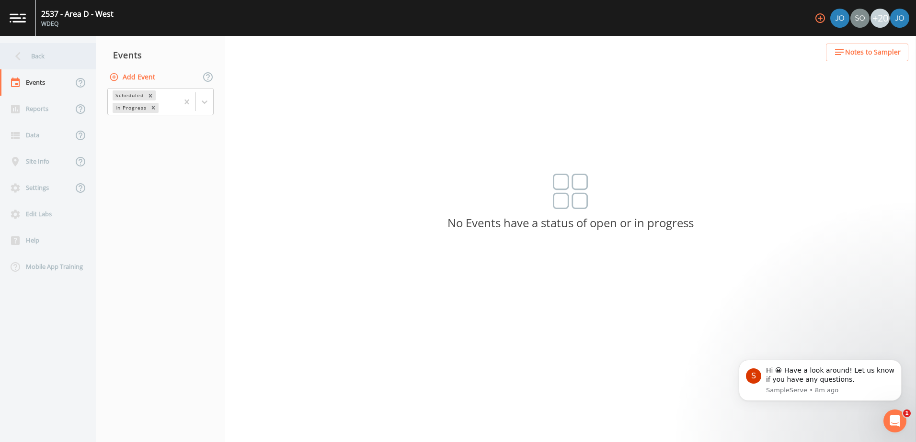
click at [31, 47] on div "Back" at bounding box center [43, 56] width 86 height 26
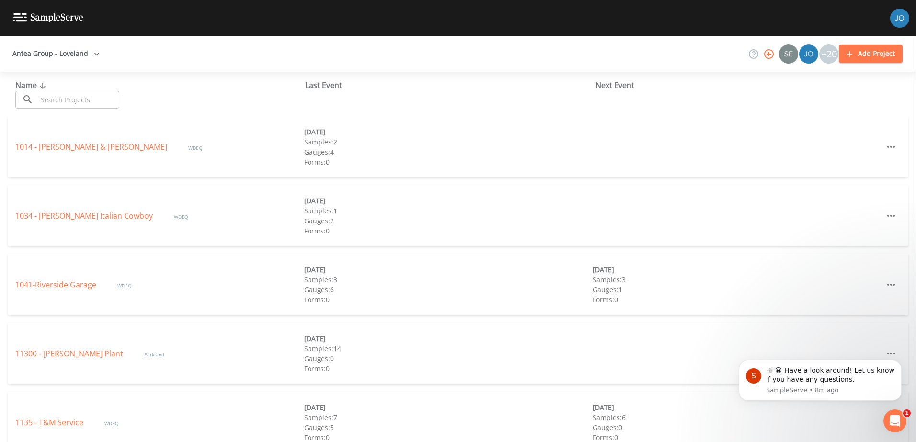
click at [74, 97] on input "text" at bounding box center [78, 100] width 82 height 18
paste input "5269"
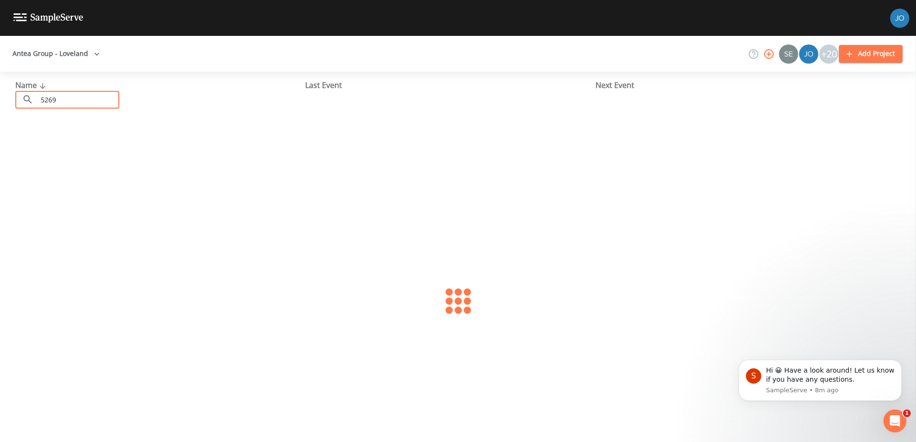
type input "5269"
click at [26, 145] on link "5269 - Post Office" at bounding box center [47, 147] width 65 height 11
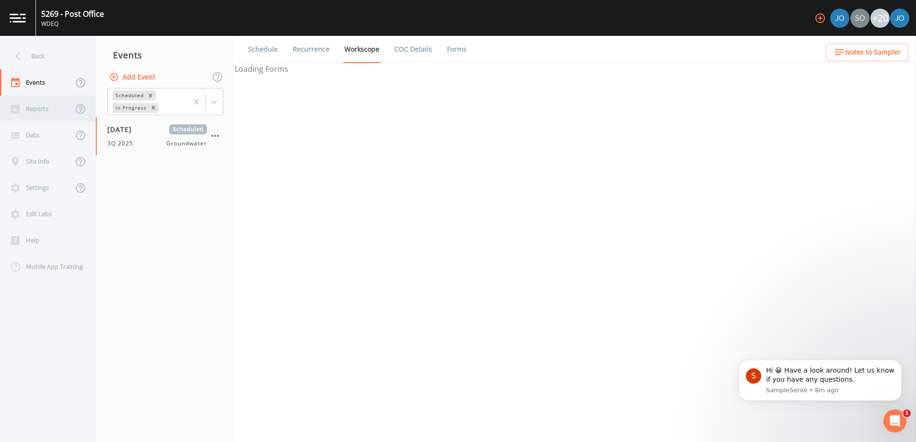
click at [50, 112] on div "Reports" at bounding box center [36, 109] width 73 height 26
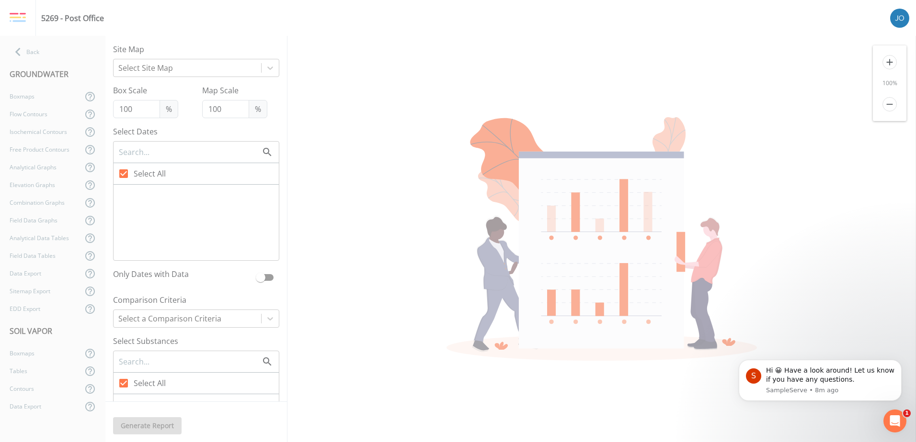
checkbox input "false"
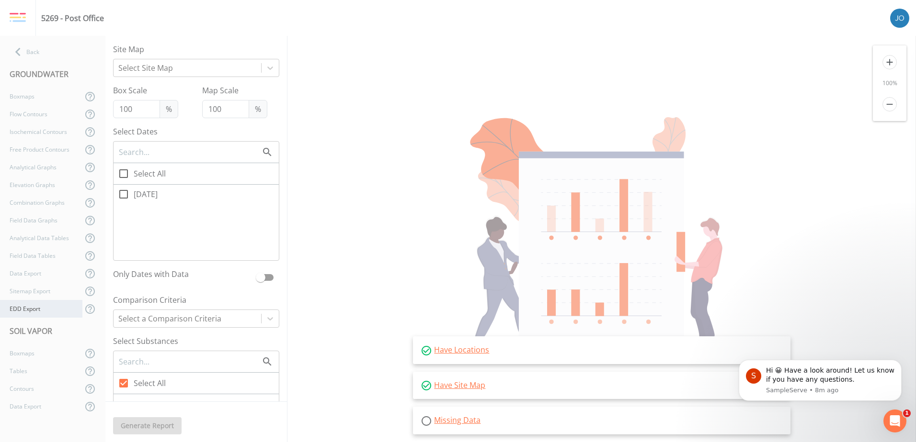
click at [42, 310] on div "EDD Export" at bounding box center [41, 309] width 82 height 18
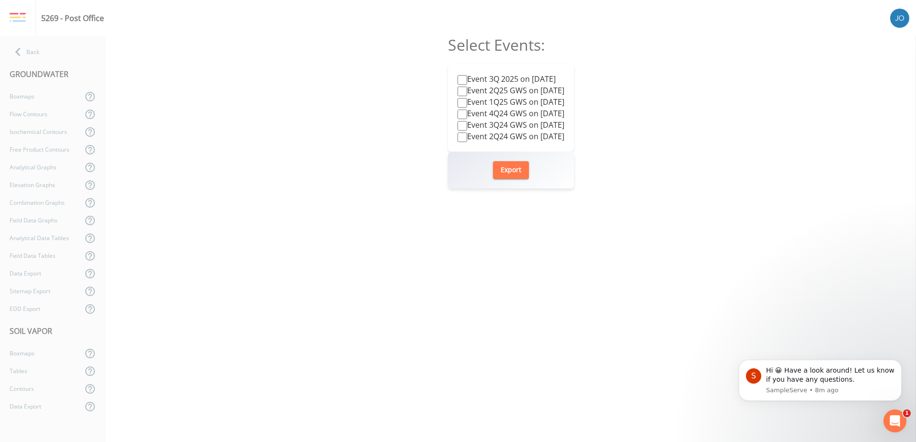
click at [491, 75] on label "Event 3Q 2025 on 2025-09-22" at bounding box center [506, 78] width 98 height 11
click at [467, 75] on input "Event 3Q 2025 on 2025-09-22" at bounding box center [462, 80] width 10 height 10
checkbox input "true"
click at [510, 175] on button "Export" at bounding box center [511, 170] width 36 height 18
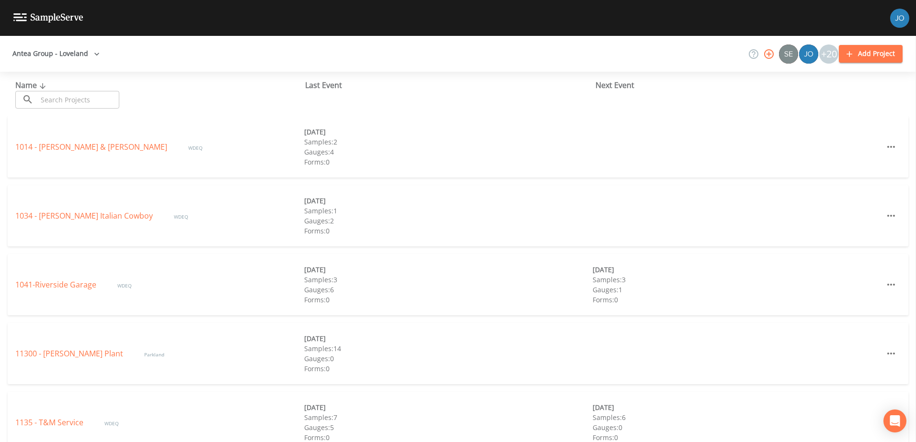
click at [64, 104] on input "text" at bounding box center [78, 100] width 82 height 18
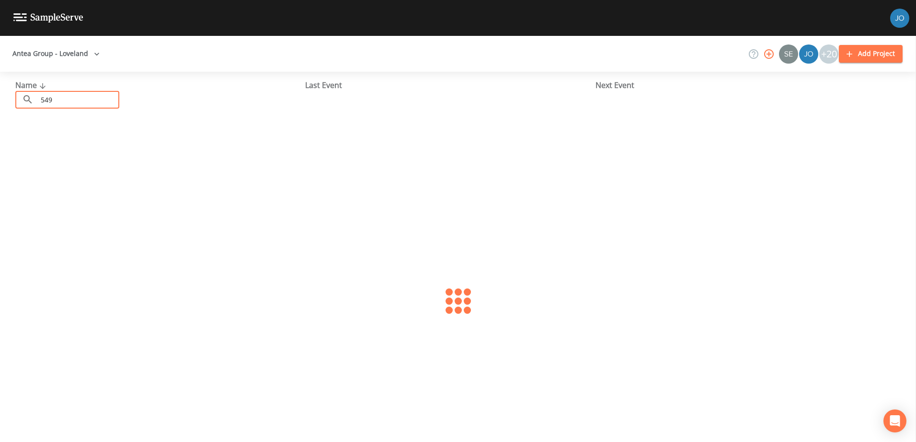
type input "549"
click at [34, 147] on link "549 - Gasmat" at bounding box center [39, 147] width 49 height 11
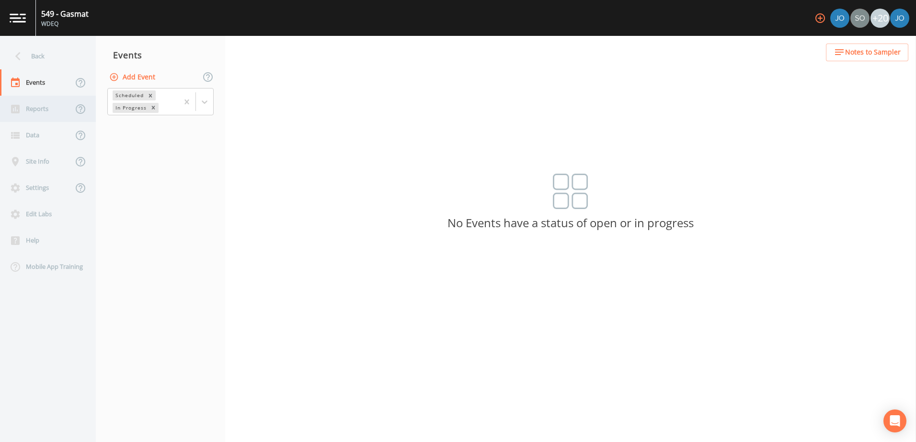
click at [50, 107] on div "Reports" at bounding box center [36, 109] width 73 height 26
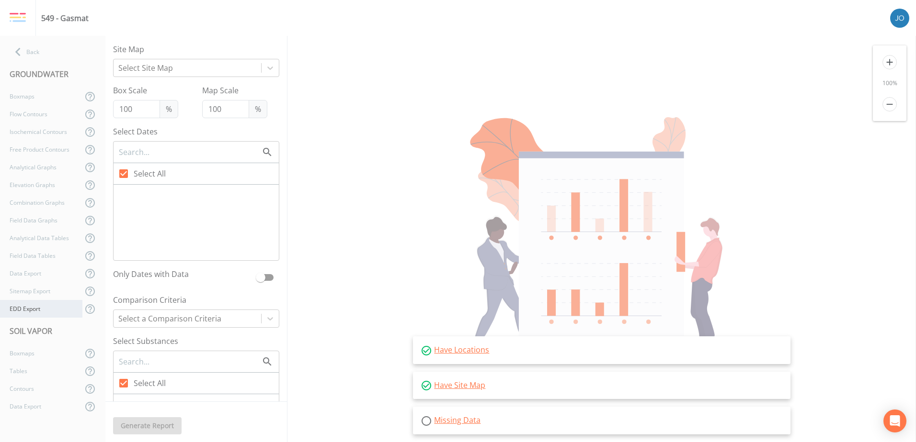
click at [45, 308] on div "EDD Export" at bounding box center [41, 309] width 82 height 18
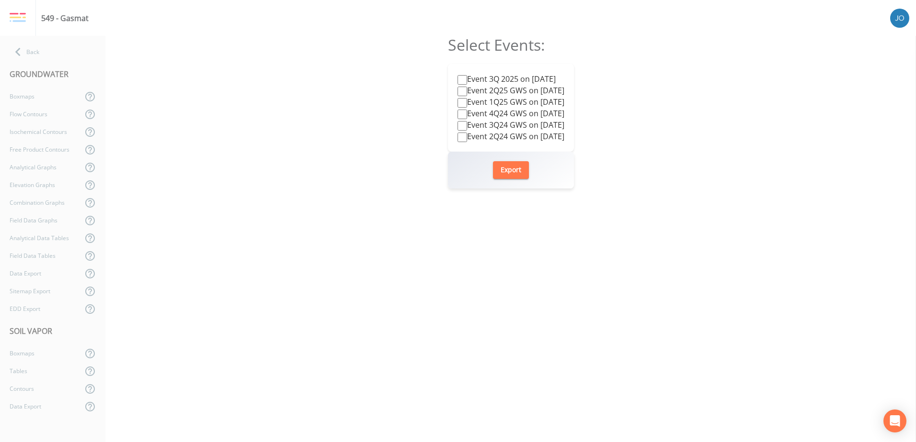
click at [480, 80] on label "Event 3Q 2025 on 2025-09-09" at bounding box center [506, 78] width 98 height 11
click at [467, 80] on input "Event 3Q 2025 on 2025-09-09" at bounding box center [462, 80] width 10 height 10
click at [473, 80] on label "Event 3Q 2025 on 2025-09-09" at bounding box center [506, 78] width 98 height 11
click at [467, 80] on input "Event 3Q 2025 on 2025-09-09" at bounding box center [462, 80] width 10 height 10
checkbox input "false"
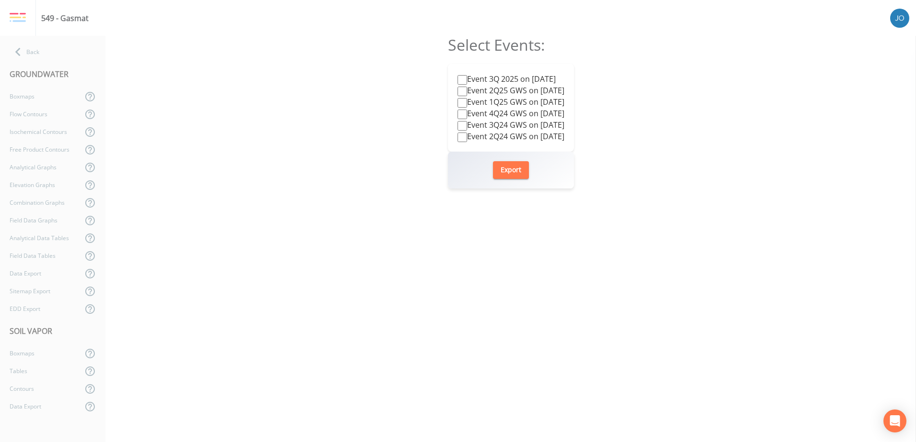
click at [468, 91] on label "Event 2Q25 GWS on 2025-06-25" at bounding box center [510, 90] width 107 height 11
click at [467, 91] on input "Event 2Q25 GWS on 2025-06-25" at bounding box center [462, 92] width 10 height 10
checkbox input "true"
click at [517, 172] on button "Export" at bounding box center [511, 170] width 36 height 18
click at [515, 80] on label "Event 3Q 2025 on 2025-09-09" at bounding box center [506, 78] width 98 height 11
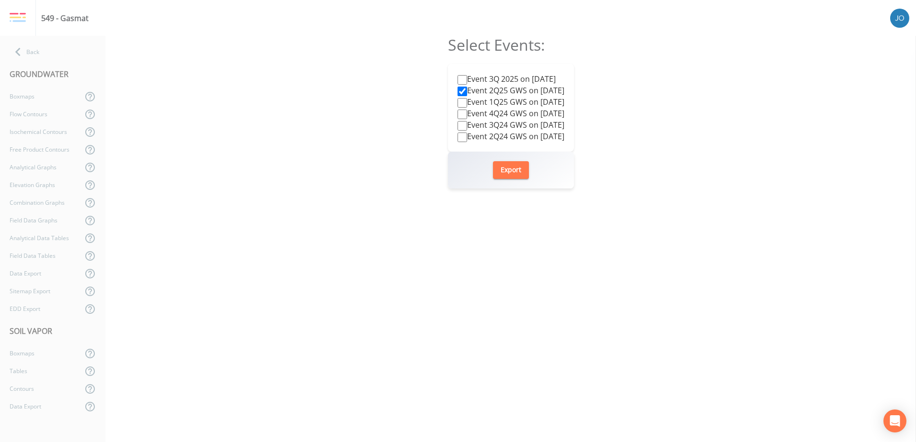
click at [467, 80] on input "Event 3Q 2025 on 2025-09-09" at bounding box center [462, 80] width 10 height 10
checkbox input "true"
click at [476, 93] on label "Event 2Q25 GWS on 2025-06-25" at bounding box center [510, 90] width 107 height 11
click at [467, 93] on input "Event 2Q25 GWS on 2025-06-25" at bounding box center [462, 92] width 10 height 10
checkbox input "false"
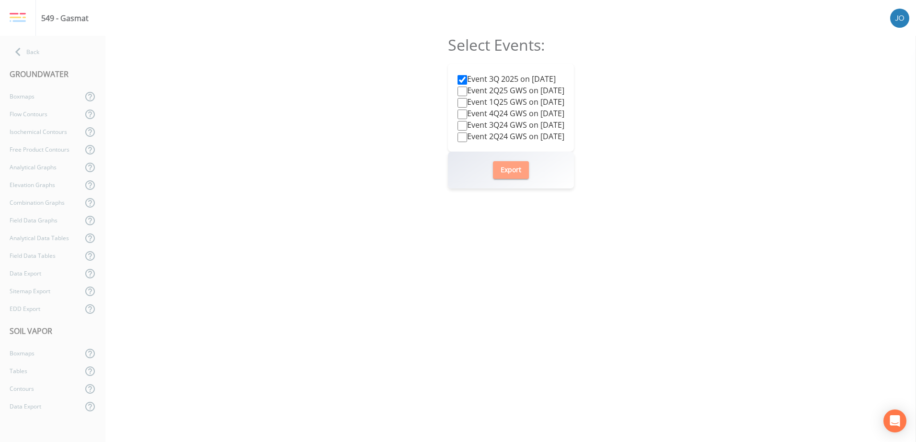
click at [516, 173] on button "Export" at bounding box center [511, 170] width 36 height 18
drag, startPoint x: 211, startPoint y: 105, endPoint x: 265, endPoint y: 105, distance: 54.6
click at [211, 105] on div "Select Events: Event 3Q 2025 on 2025-09-09 Event 2Q25 GWS on 2025-06-25 Event 1…" at bounding box center [510, 239] width 810 height 407
click at [47, 57] on div "Back" at bounding box center [48, 52] width 96 height 18
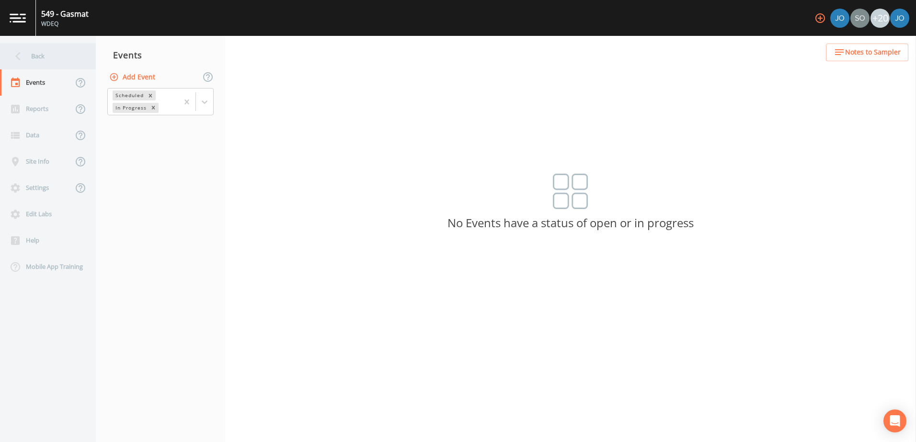
click at [55, 57] on div "Back" at bounding box center [43, 56] width 86 height 26
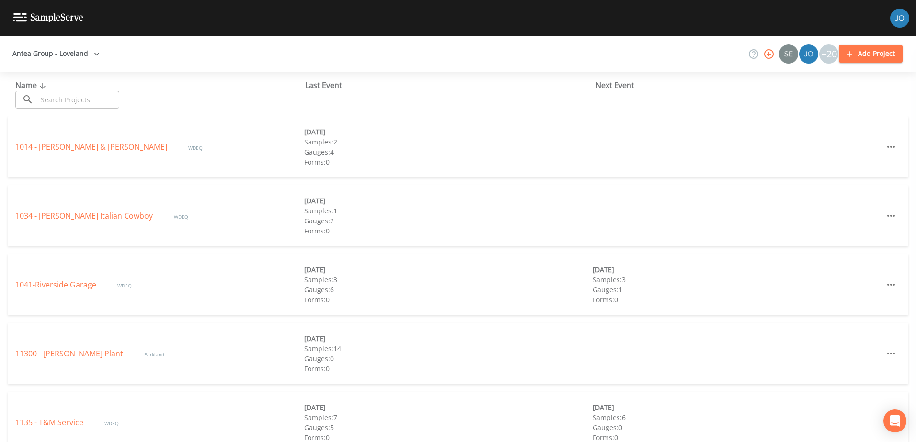
click at [87, 101] on input "text" at bounding box center [78, 100] width 82 height 18
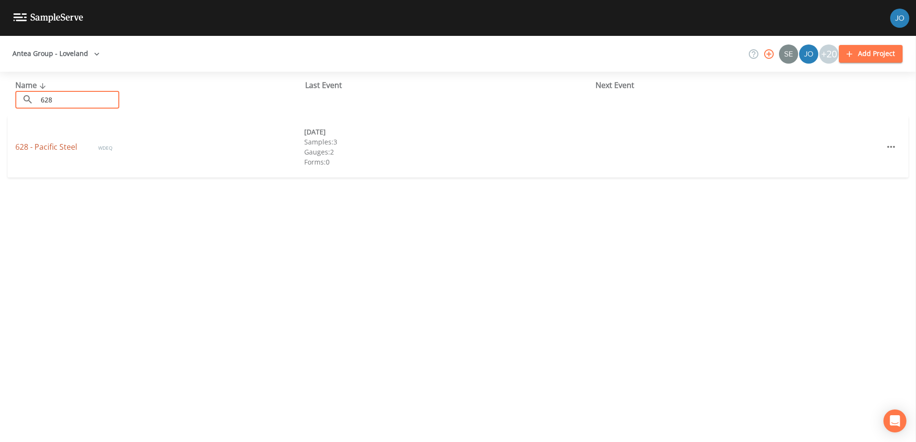
type input "628"
click at [56, 151] on link "628 - Pacific Steel" at bounding box center [47, 147] width 64 height 11
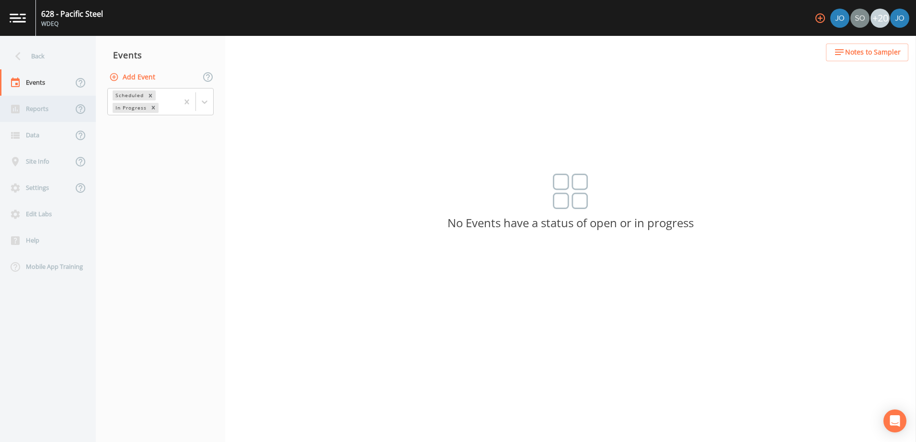
click at [24, 113] on div "Reports" at bounding box center [36, 109] width 73 height 26
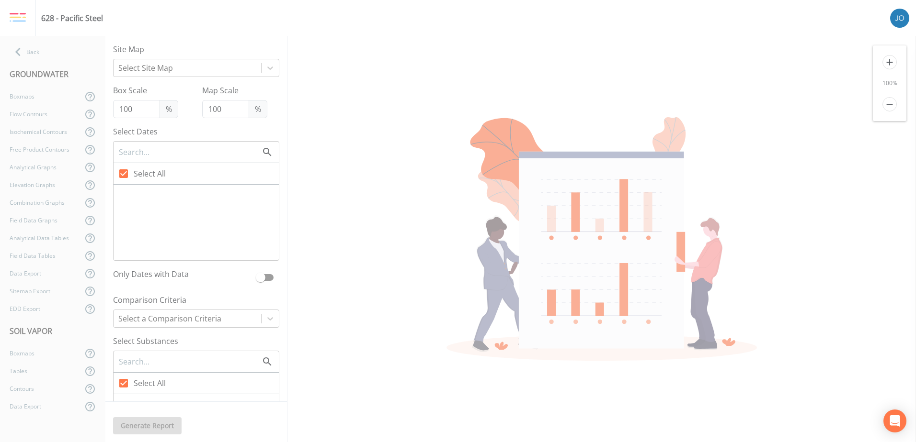
checkbox input "false"
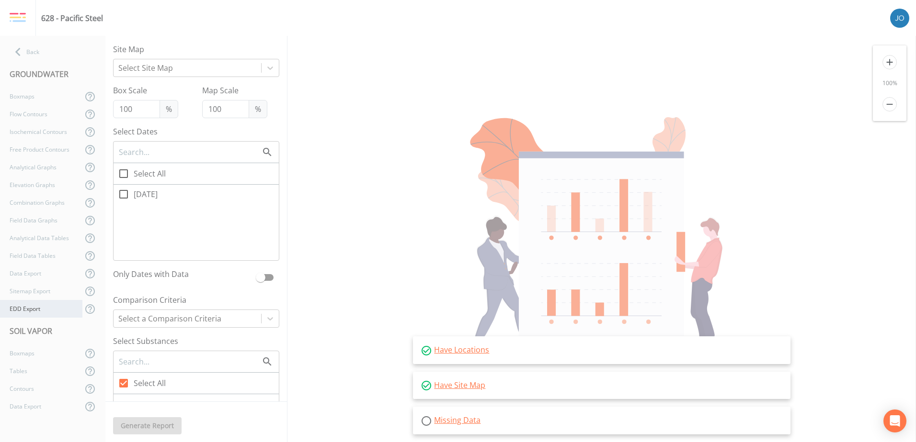
click at [41, 315] on div "EDD Export" at bounding box center [41, 309] width 82 height 18
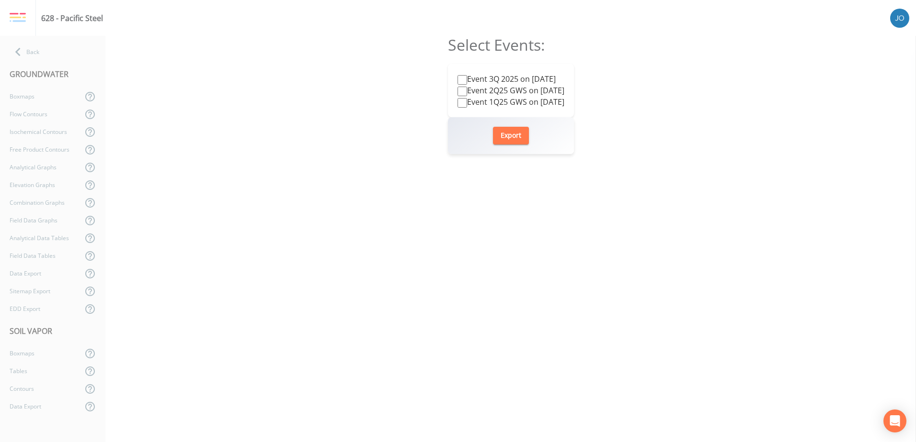
click at [482, 89] on label "Event 2Q25 GWS on 2025-06-25" at bounding box center [510, 90] width 107 height 11
click at [467, 89] on input "Event 2Q25 GWS on 2025-06-25" at bounding box center [462, 92] width 10 height 10
checkbox input "true"
click at [515, 136] on button "Export" at bounding box center [511, 136] width 36 height 18
drag, startPoint x: 380, startPoint y: 164, endPoint x: 511, endPoint y: 128, distance: 136.5
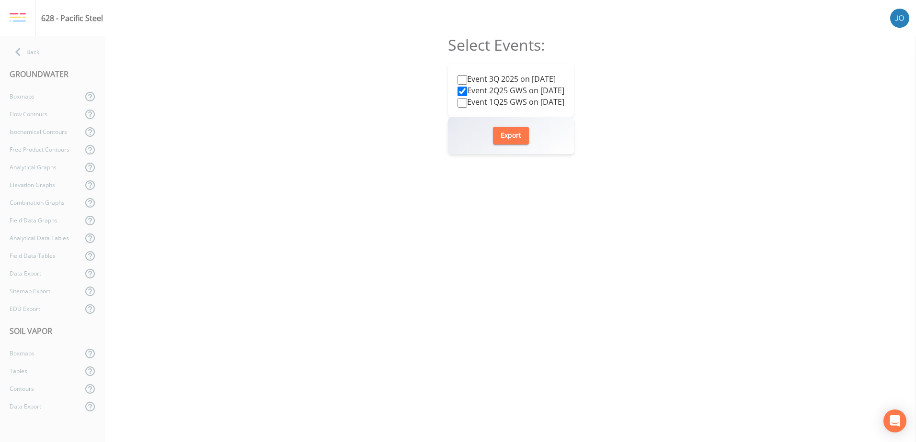
click at [380, 164] on div "Select Events: Event 3Q 2025 on 2025-09-09 Event 2Q25 GWS on 2025-06-25 Event 1…" at bounding box center [510, 239] width 810 height 407
click at [188, 142] on div "Select Events: Event 3Q 2025 on 2025-09-09 Event 2Q25 GWS on 2025-06-25 Event 1…" at bounding box center [510, 239] width 810 height 407
drag, startPoint x: 456, startPoint y: 73, endPoint x: 463, endPoint y: 76, distance: 7.3
click at [463, 76] on label "Event 3Q 2025 on 2025-09-09" at bounding box center [506, 78] width 98 height 11
click at [574, 90] on div "Event 3Q 2025 on 2025-09-09 Event 2Q25 GWS on 2025-06-25 Event 1Q25 GWS on 2025…" at bounding box center [511, 91] width 126 height 54
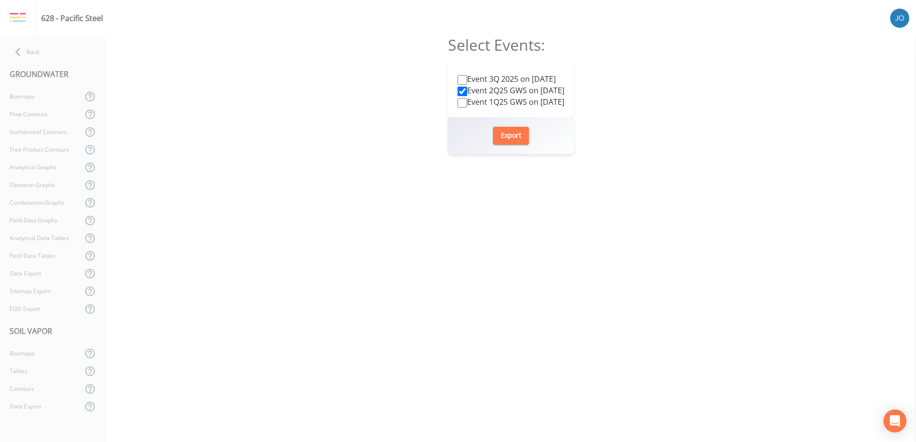
click at [321, 90] on div "Select Events: Event 3Q 2025 on 2025-09-09 Event 2Q25 GWS on 2025-06-25 Event 1…" at bounding box center [510, 239] width 810 height 407
drag, startPoint x: 25, startPoint y: 55, endPoint x: 248, endPoint y: 18, distance: 225.3
click at [248, 18] on div "628 - Pacific Steel" at bounding box center [458, 18] width 916 height 36
click at [485, 78] on label "Event 3Q 2025 on 2025-09-09" at bounding box center [506, 78] width 98 height 11
click at [467, 78] on input "Event 3Q 2025 on 2025-09-09" at bounding box center [462, 80] width 10 height 10
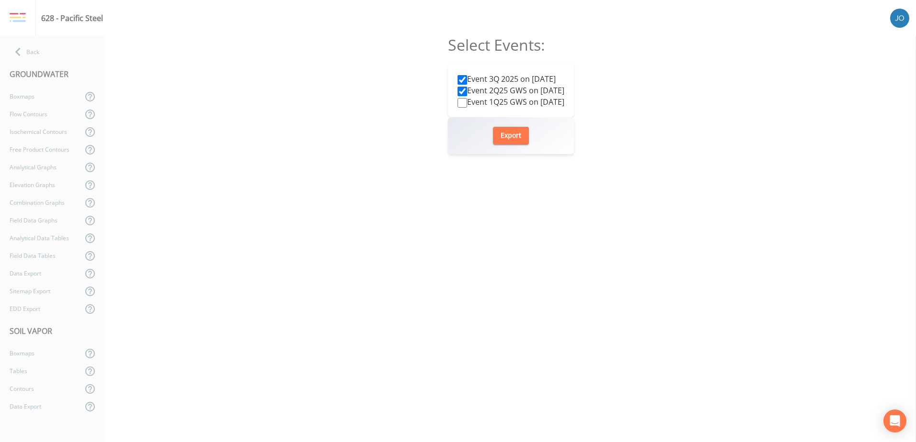
checkbox input "true"
click at [457, 88] on input "Event 2Q25 GWS on 2025-06-25" at bounding box center [462, 92] width 10 height 10
checkbox input "false"
click at [352, 137] on div "Select Events: Event 3Q 2025 on 2025-09-09 Event 2Q25 GWS on 2025-06-25 Event 1…" at bounding box center [510, 239] width 810 height 407
click at [45, 62] on div "GROUNDWATER" at bounding box center [52, 74] width 105 height 27
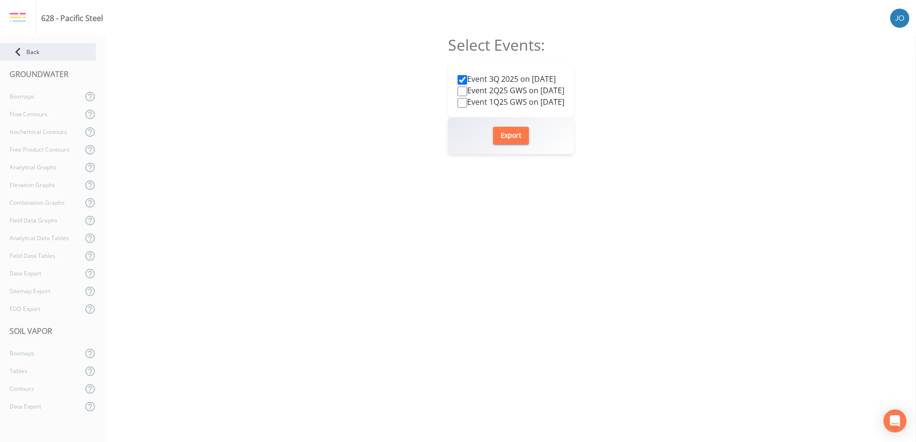
click at [34, 54] on div "Back" at bounding box center [48, 52] width 96 height 18
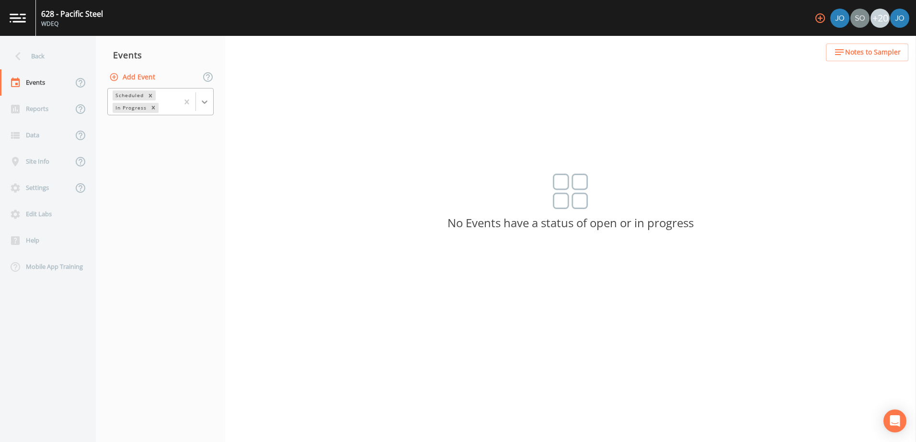
click at [203, 104] on icon at bounding box center [205, 102] width 10 height 10
click at [146, 131] on div "Completed" at bounding box center [160, 129] width 106 height 16
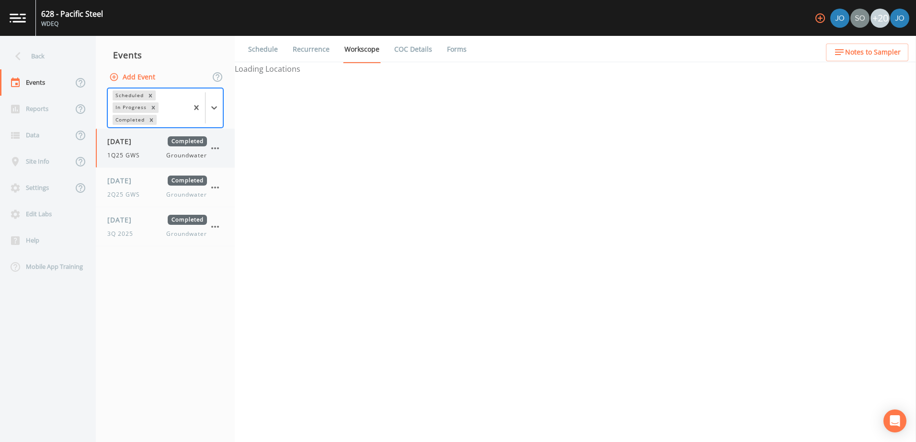
select select "132d7689-3bb8-465b-98a9-744e7d509d8d"
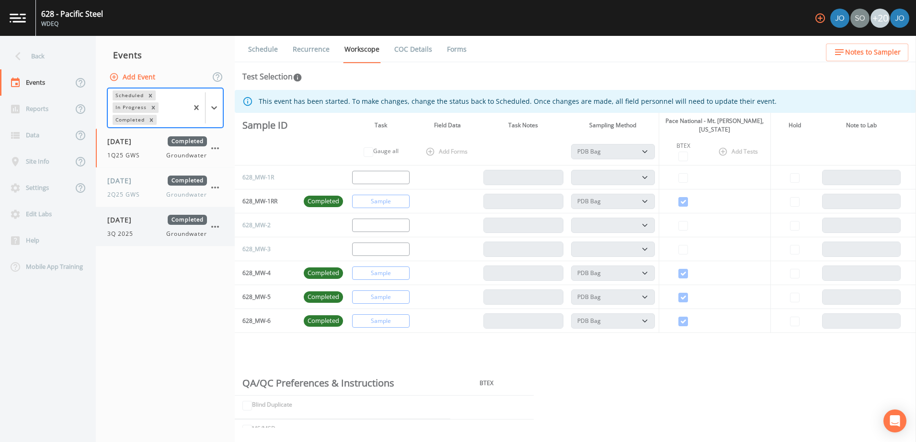
click at [138, 220] on span "[DATE]" at bounding box center [122, 220] width 31 height 10
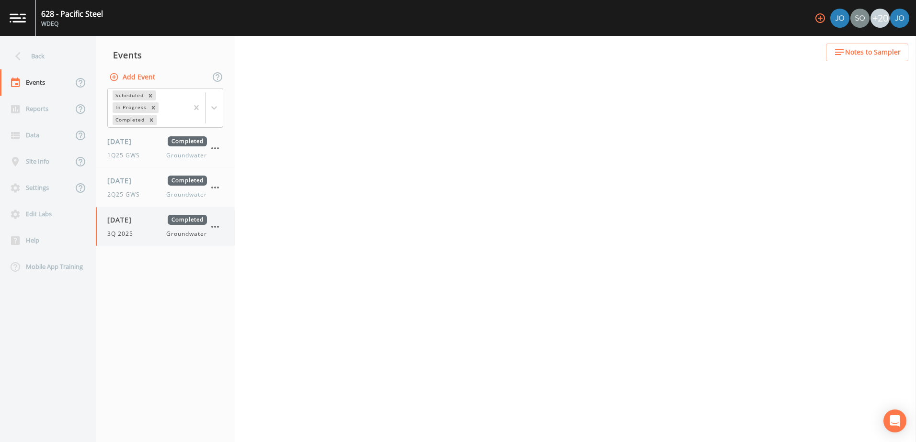
select select "d1353bd6-e69c-47f2-b562-038a0934dacb"
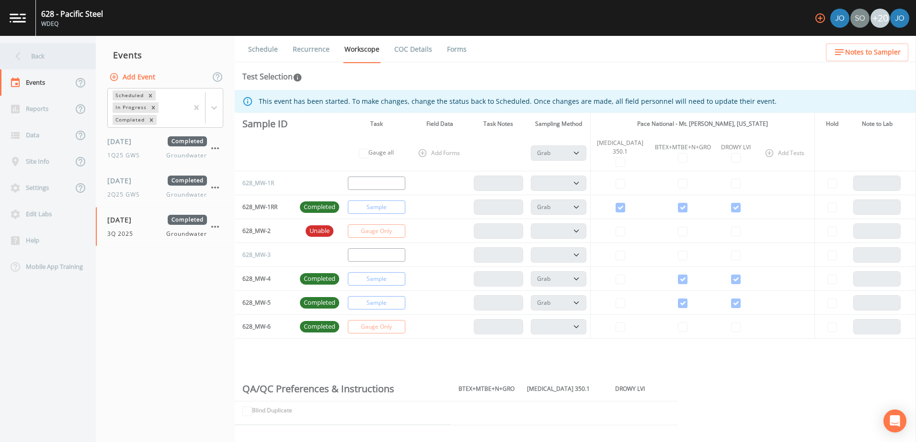
click at [37, 51] on div "Back" at bounding box center [43, 56] width 86 height 26
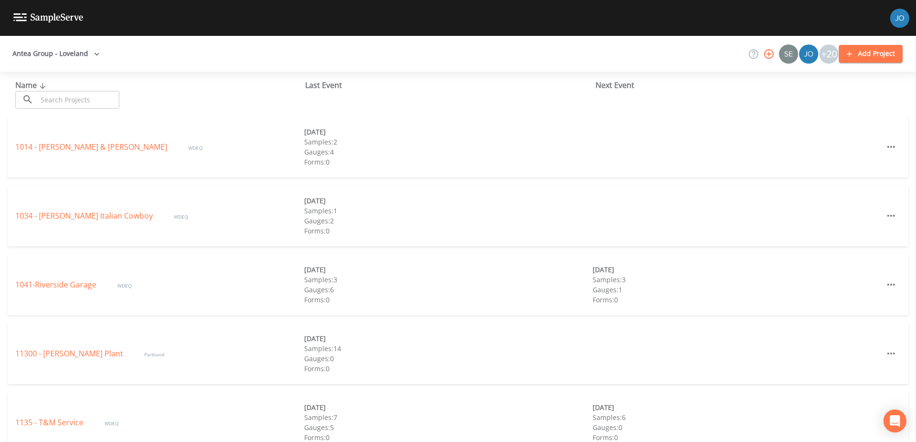
drag, startPoint x: 71, startPoint y: 103, endPoint x: 81, endPoint y: 106, distance: 10.0
click at [71, 103] on input "text" at bounding box center [78, 100] width 82 height 18
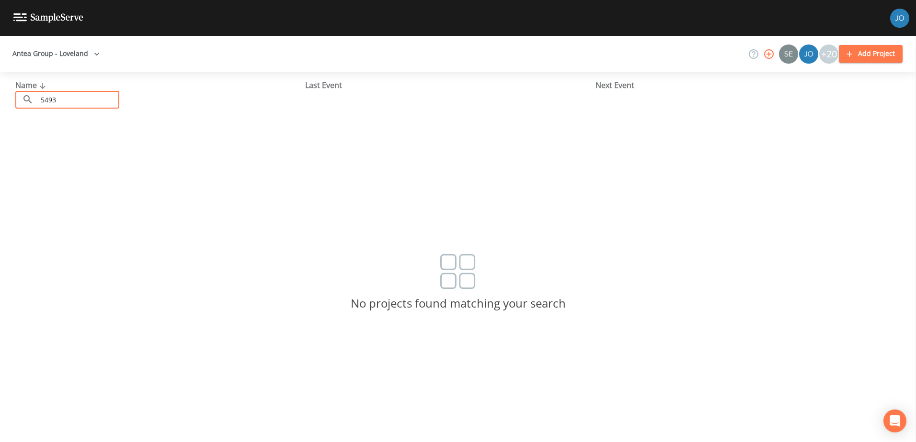
type input "549"
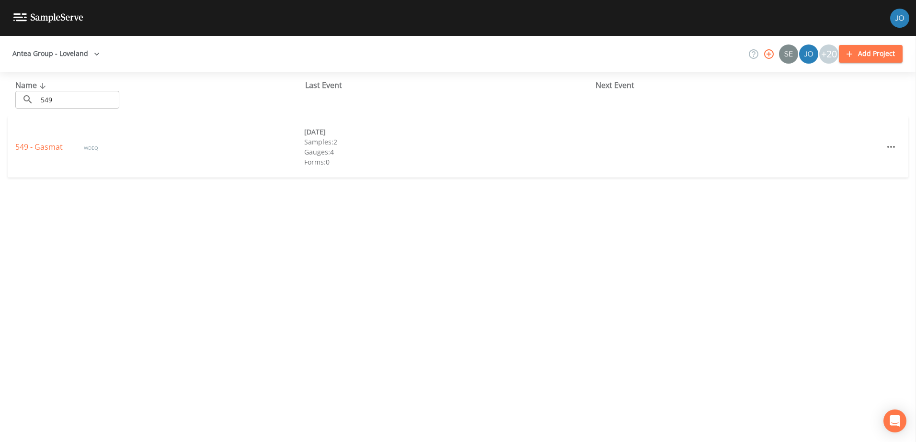
click at [41, 140] on div "549 - Gasmat WDEQ [DATE] Samples: 2 Gauges: 4 Forms: 0" at bounding box center [458, 146] width 900 height 61
click at [43, 149] on link "549 - Gasmat" at bounding box center [39, 147] width 49 height 11
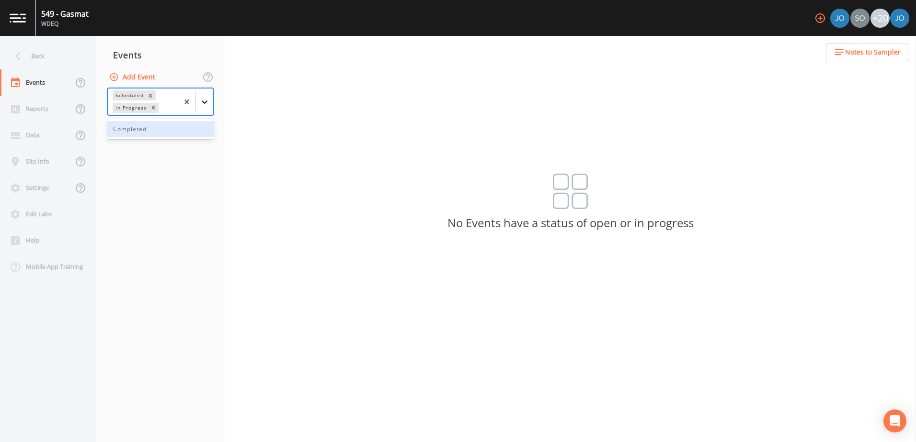
click at [207, 102] on icon at bounding box center [205, 102] width 6 height 3
click at [177, 126] on div "Completed" at bounding box center [160, 129] width 106 height 16
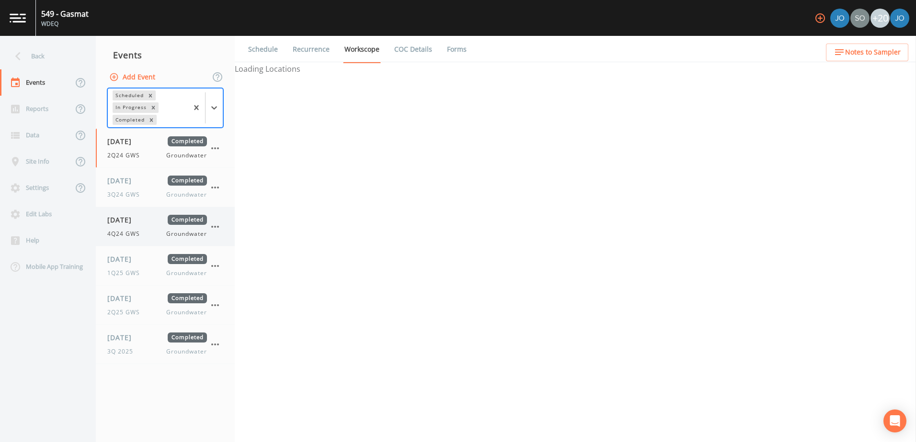
select select "0b1af911-289b-4d7b-9fdf-156f6d27a2cf"
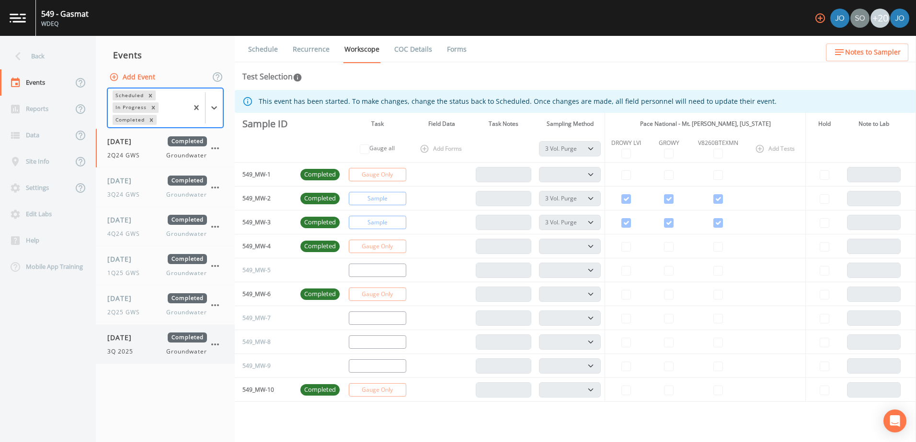
click at [139, 358] on div "[DATE] Completed 3Q 2025 Groundwater" at bounding box center [165, 344] width 139 height 39
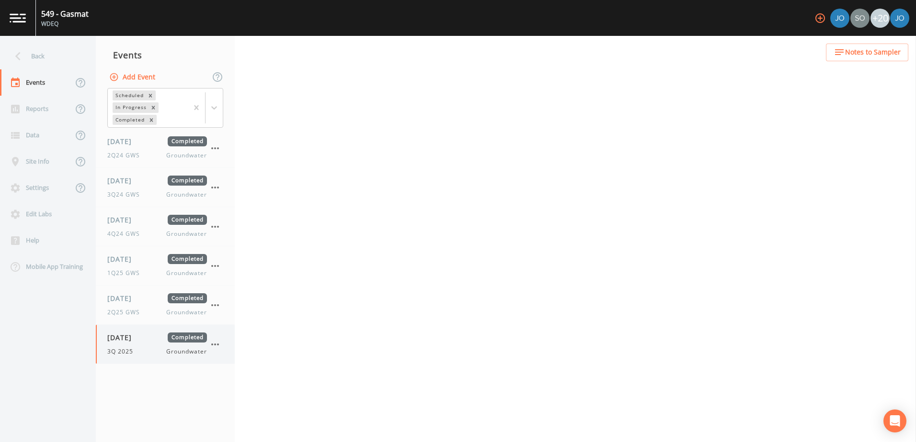
select select "d1353bd6-e69c-47f2-b562-038a0934dacb"
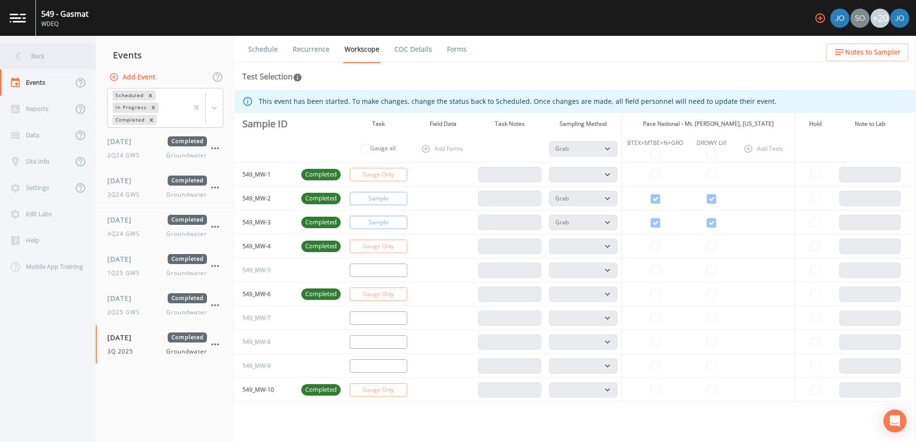
click at [29, 56] on div "Back" at bounding box center [43, 56] width 86 height 26
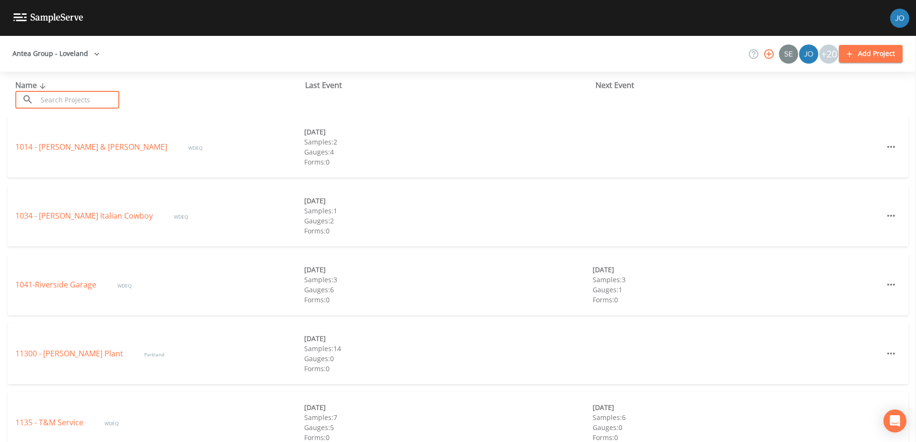
click at [52, 93] on input "text" at bounding box center [78, 100] width 82 height 18
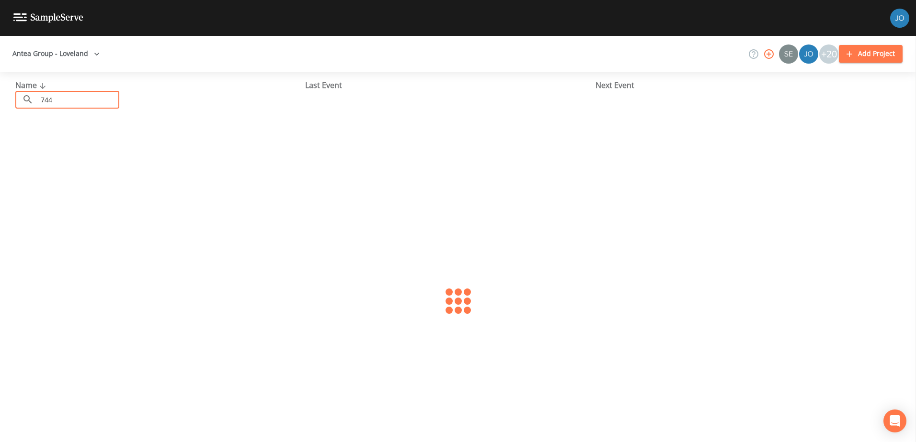
type input "744"
click at [36, 143] on link "744 - Red Horse" at bounding box center [44, 147] width 59 height 11
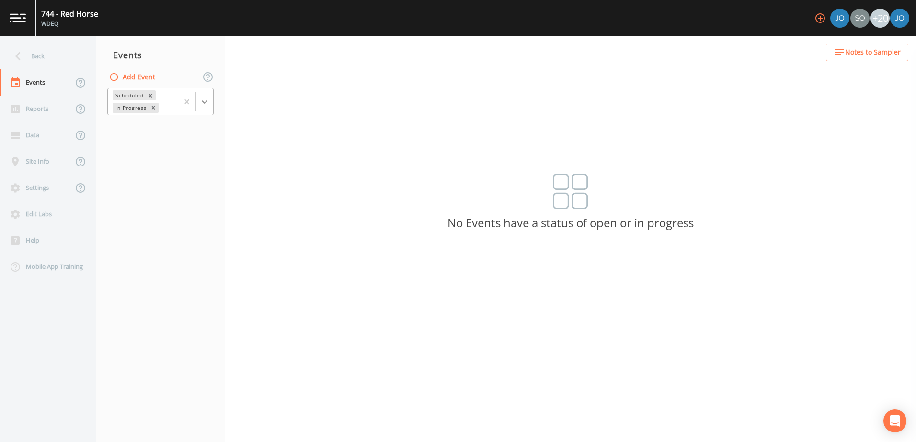
click at [198, 97] on div at bounding box center [204, 101] width 17 height 17
click at [155, 129] on div "Completed" at bounding box center [160, 129] width 106 height 16
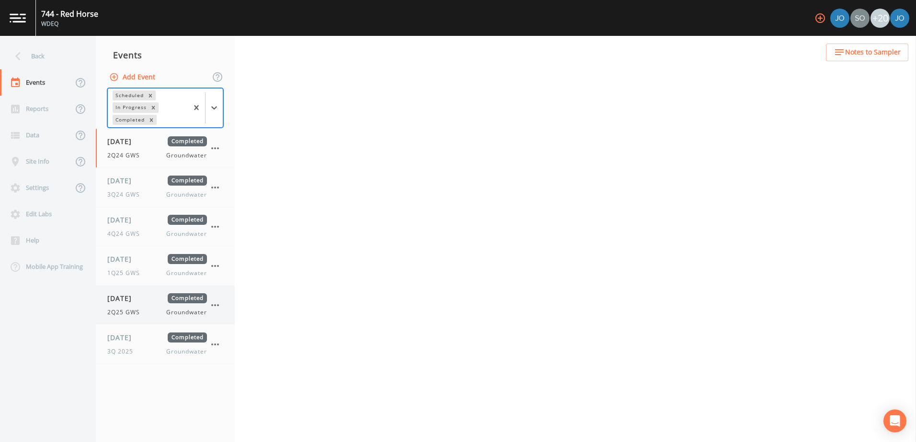
select select "0b1af911-289b-4d7b-9fdf-156f6d27a2cf"
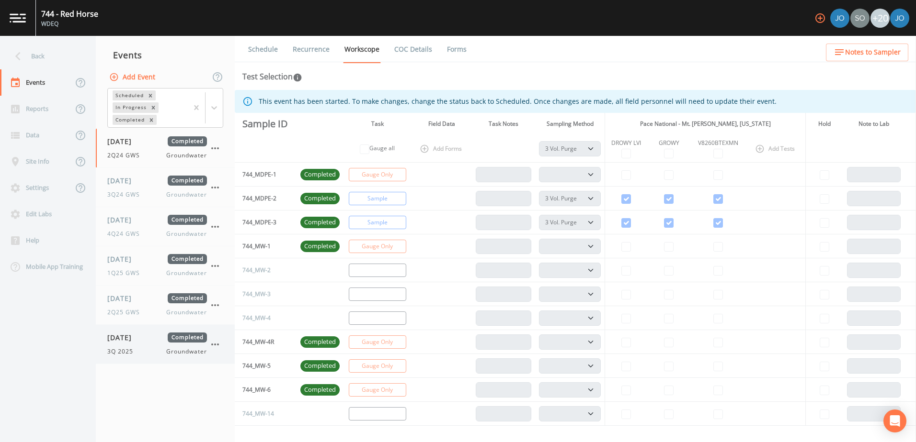
click at [113, 359] on div "[DATE] Completed 3Q 2025 Groundwater" at bounding box center [165, 344] width 139 height 39
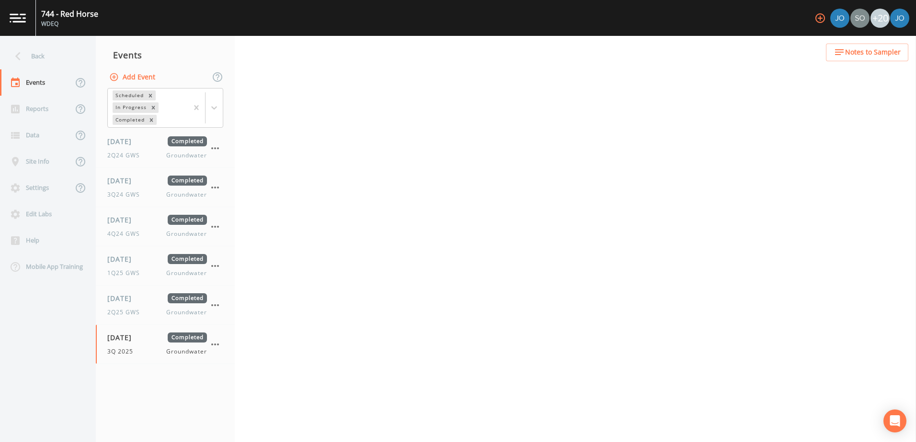
select select "0b1af911-289b-4d7b-9fdf-156f6d27a2cf"
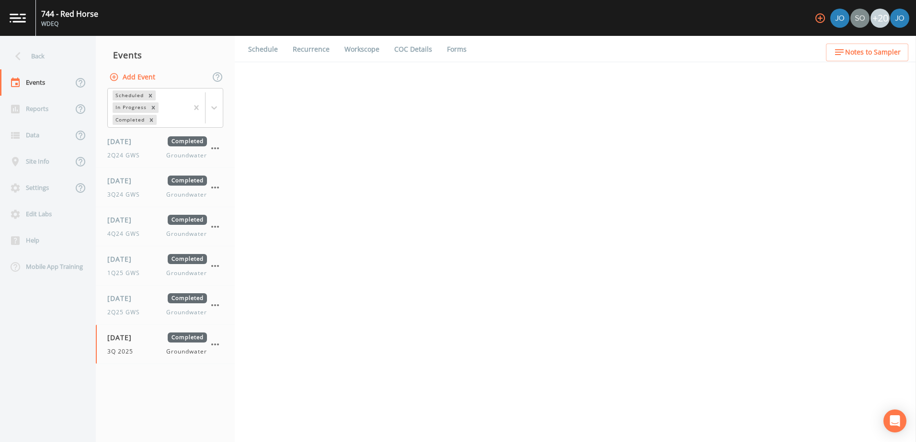
select select "0b1af911-289b-4d7b-9fdf-156f6d27a2cf"
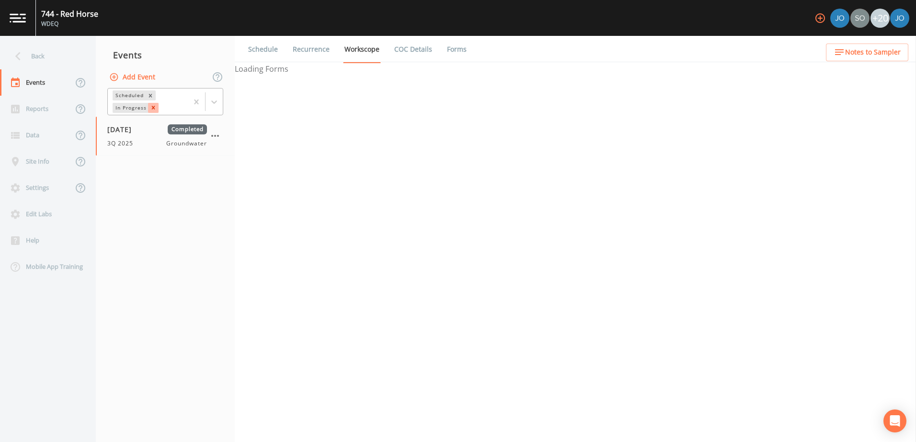
select select "0b1af911-289b-4d7b-9fdf-156f6d27a2cf"
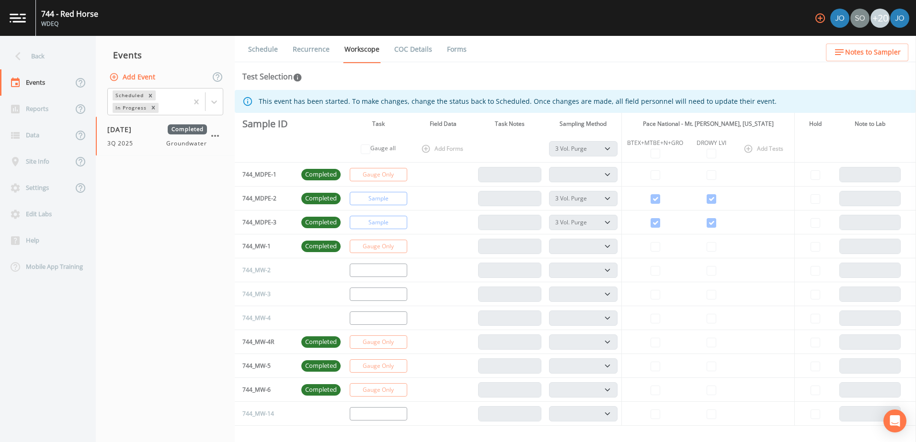
click at [71, 12] on div "744 - Red Horse" at bounding box center [69, 13] width 57 height 11
click at [21, 65] on div "Back" at bounding box center [43, 56] width 86 height 26
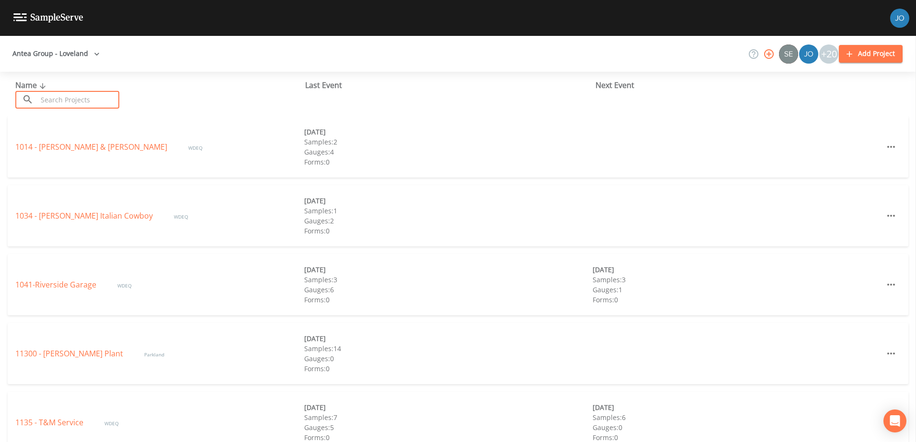
click at [48, 99] on input "text" at bounding box center [78, 100] width 82 height 18
type input "549"
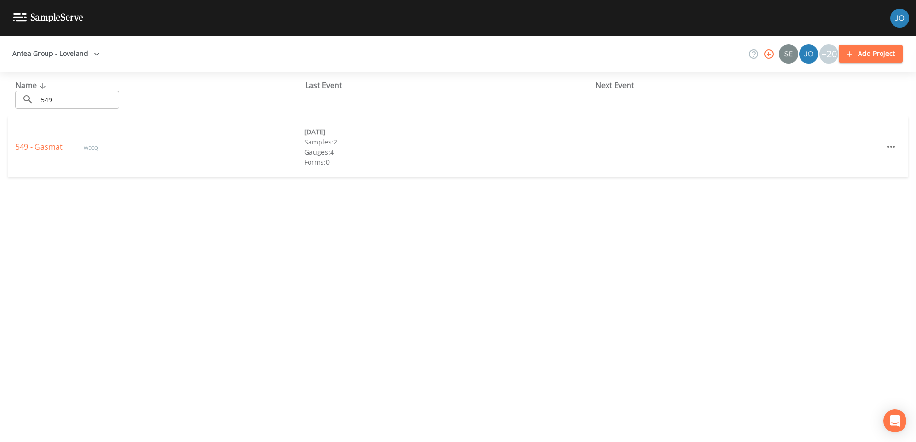
click at [51, 157] on div "549 - Gasmat WDEQ [DATE] Samples: 2 Gauges: 4 Forms: 0" at bounding box center [458, 146] width 900 height 61
click at [54, 147] on link "549 - Gasmat" at bounding box center [39, 147] width 49 height 11
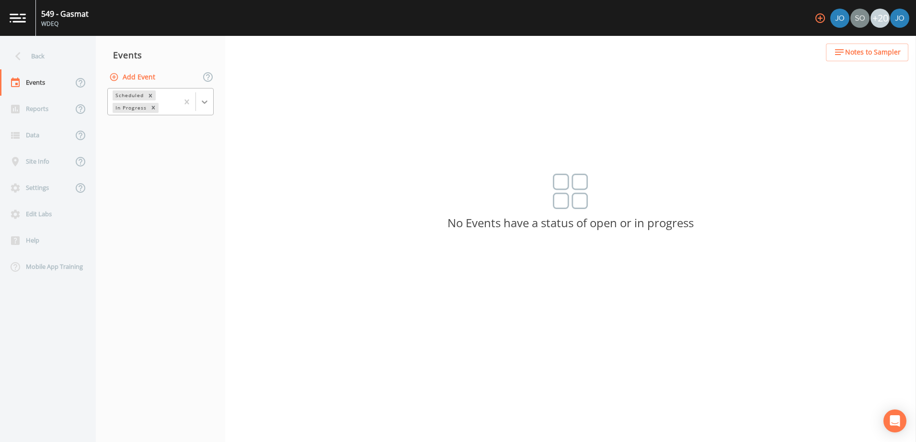
click at [207, 106] on icon at bounding box center [205, 102] width 10 height 10
click at [173, 133] on div "Completed" at bounding box center [160, 129] width 106 height 16
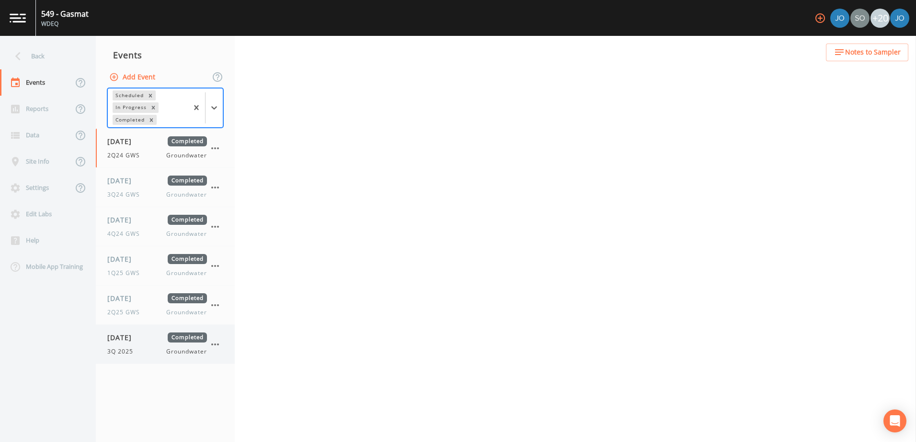
select select "0b1af911-289b-4d7b-9fdf-156f6d27a2cf"
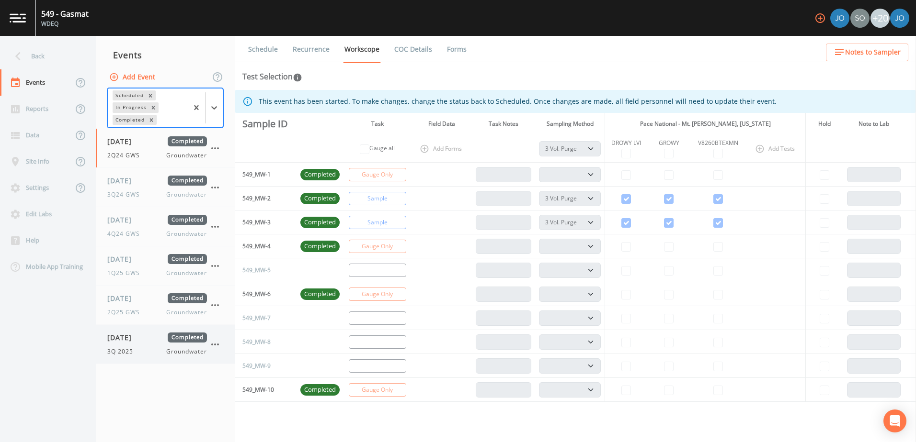
click at [129, 339] on span "[DATE]" at bounding box center [122, 338] width 31 height 10
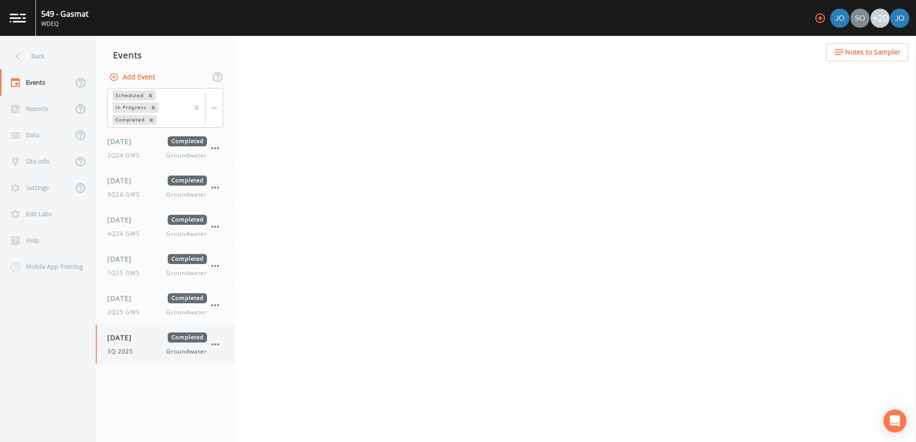
select select "d1353bd6-e69c-47f2-b562-038a0934dacb"
